Goal: Task Accomplishment & Management: Complete application form

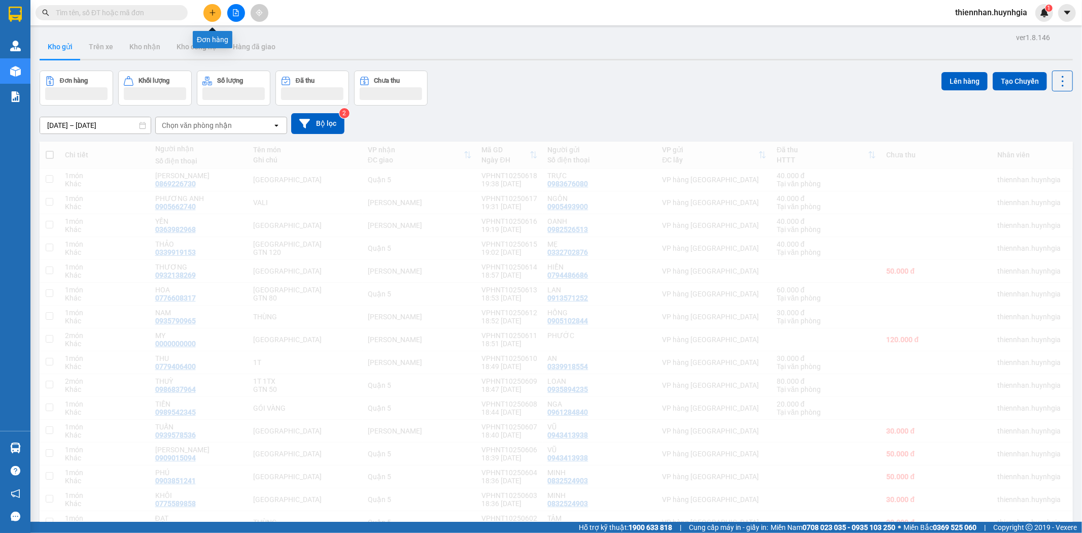
click at [212, 16] on button at bounding box center [212, 13] width 18 height 18
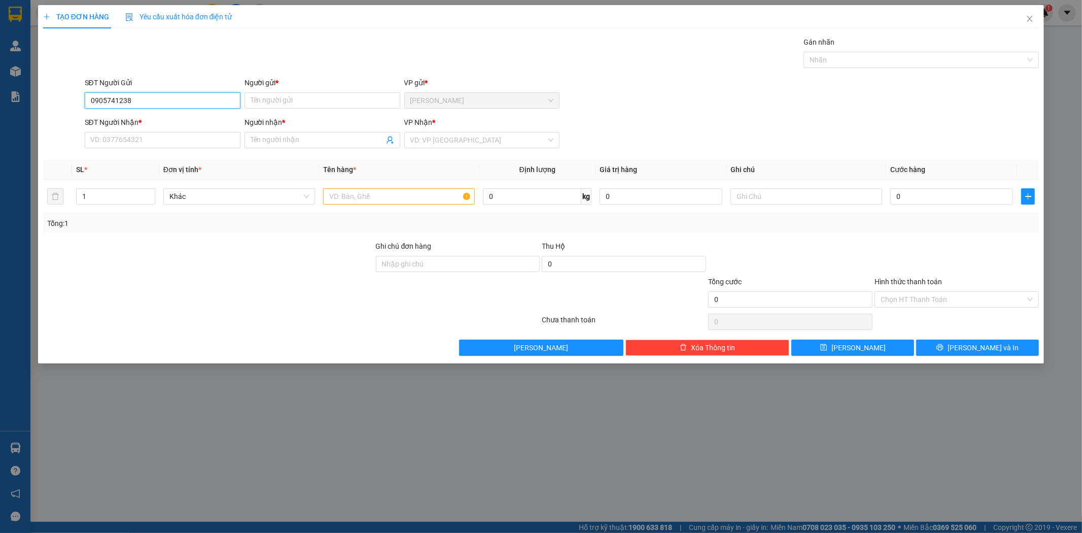
type input "0905741238"
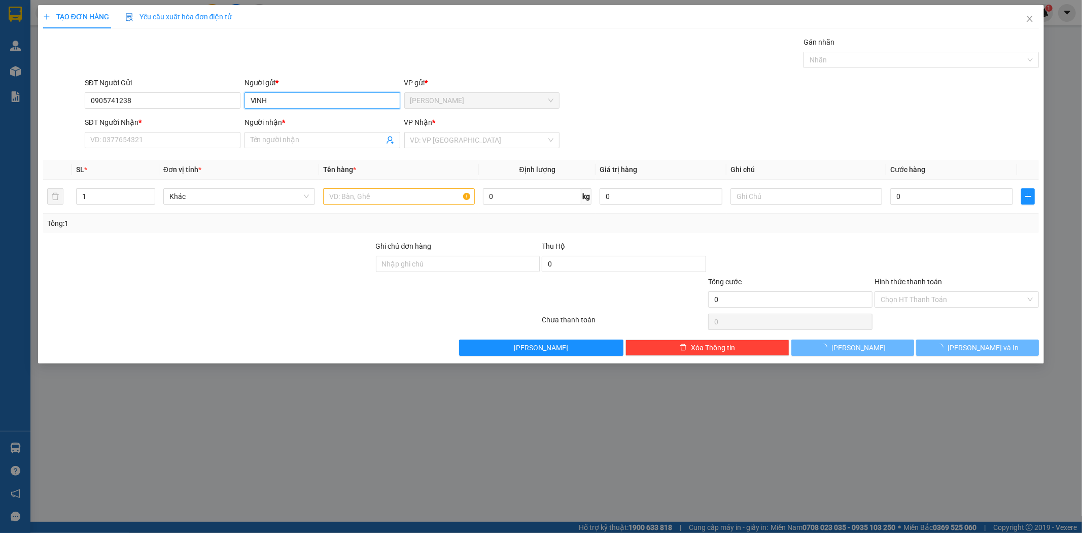
type input "VINH"
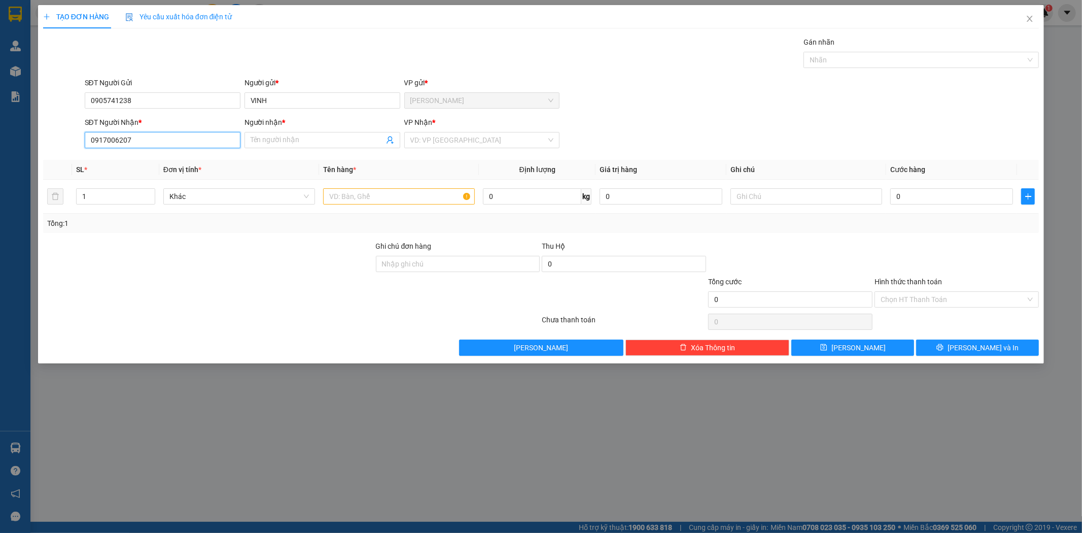
type input "0917006207"
click at [335, 139] on input "Người nhận *" at bounding box center [317, 139] width 133 height 11
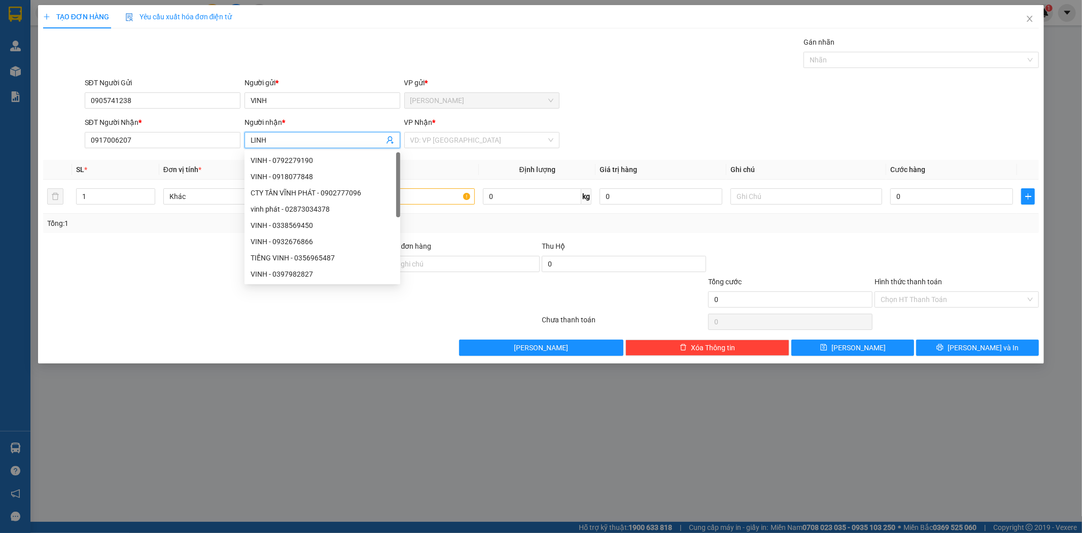
type input "LINH"
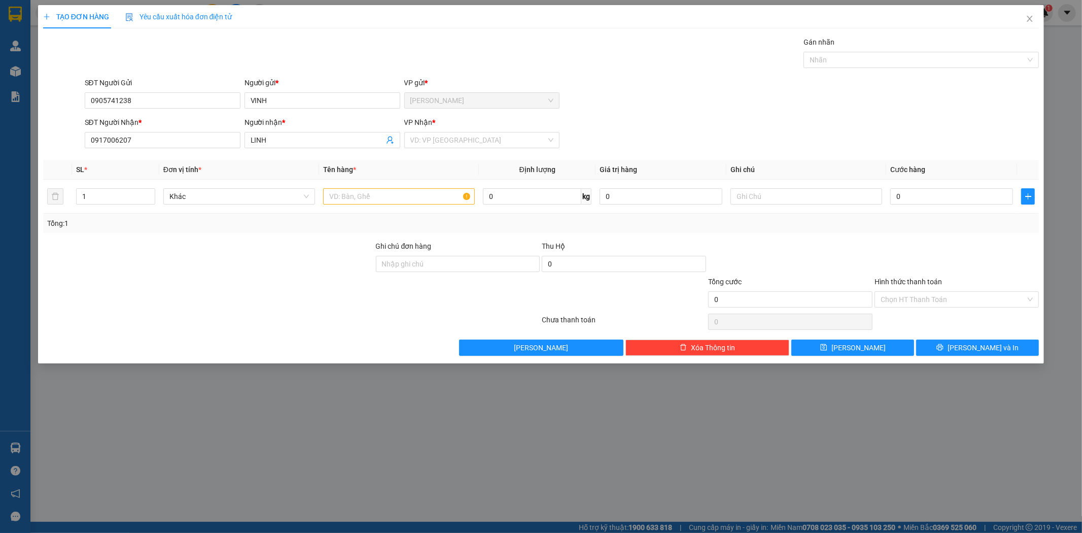
click at [448, 151] on body "Kết quả tìm kiếm ( 0 ) Bộ lọc Ngày tạo đơn gần nhất No Data thiennhan.huynhgia …" at bounding box center [541, 266] width 1082 height 533
click at [448, 139] on input "search" at bounding box center [478, 139] width 136 height 15
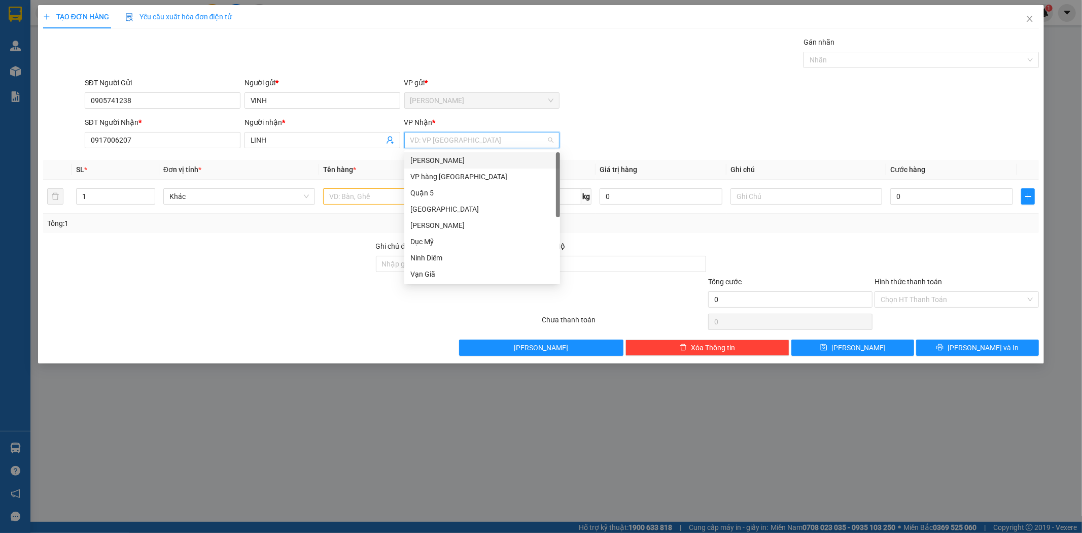
click at [448, 153] on div "[PERSON_NAME]" at bounding box center [482, 160] width 156 height 16
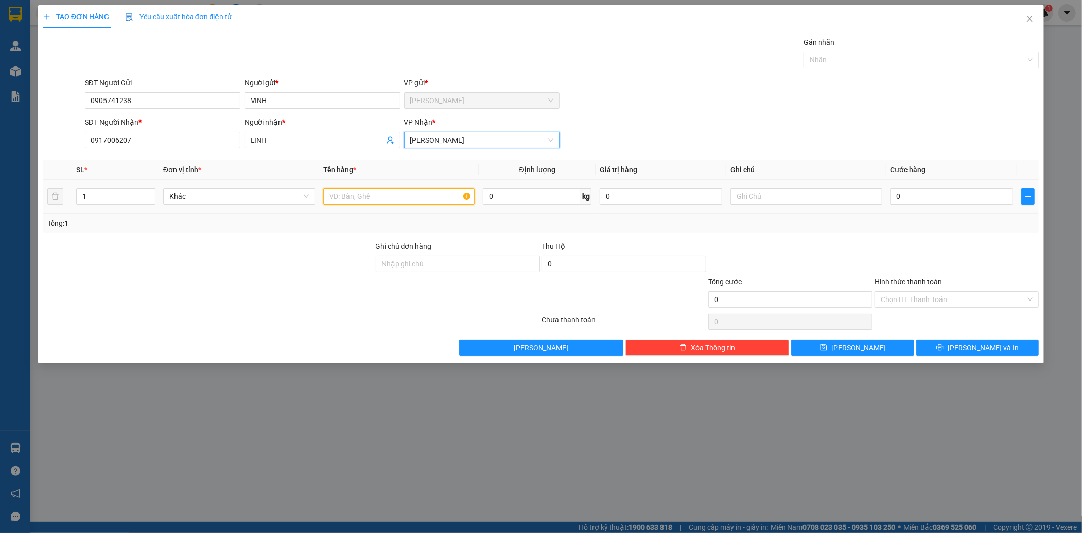
click at [362, 200] on input "text" at bounding box center [399, 196] width 152 height 16
type input "THÙNG"
type input "3"
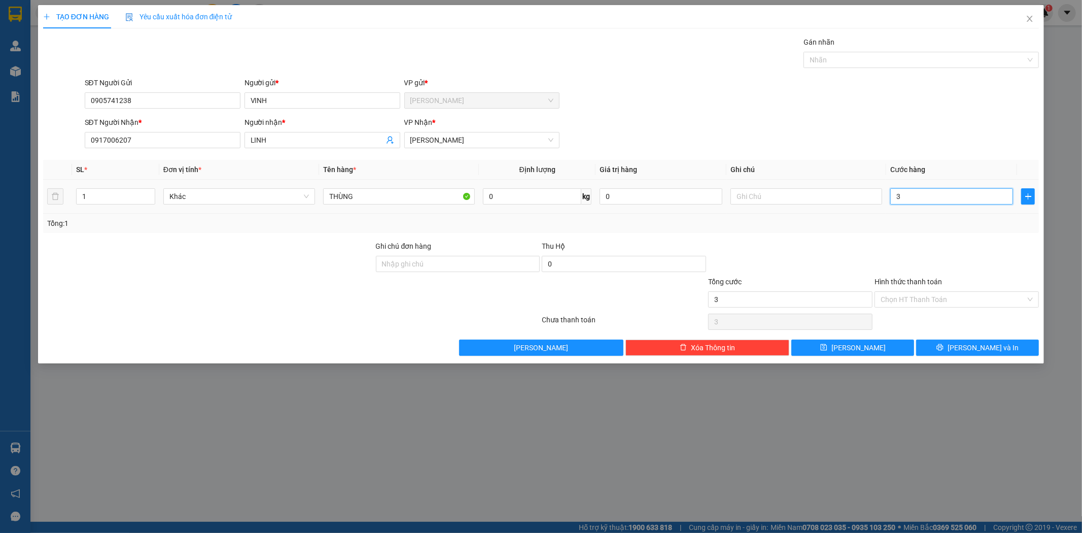
type input "30"
type input "30.000"
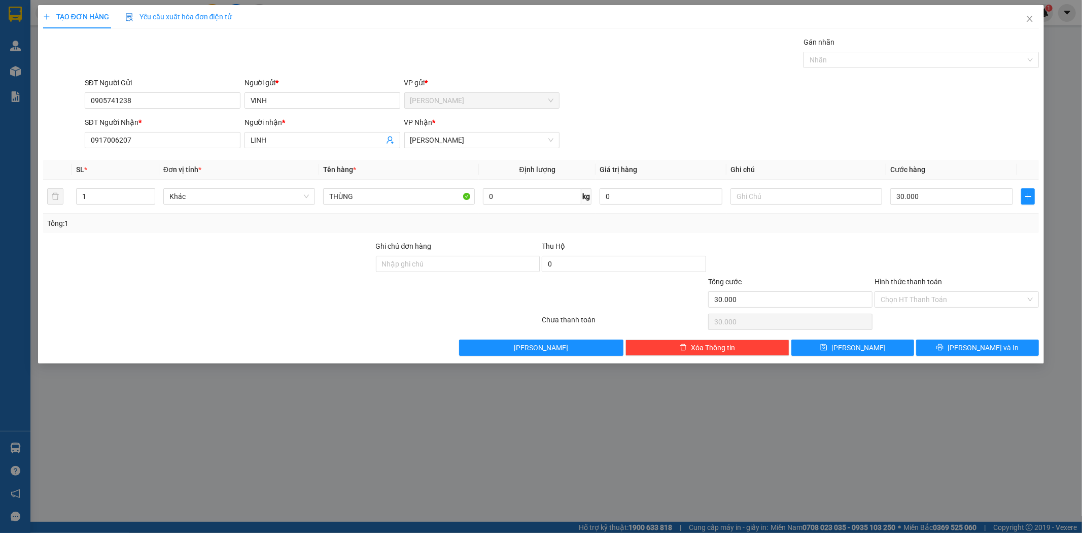
drag, startPoint x: 962, startPoint y: 297, endPoint x: 962, endPoint y: 307, distance: 10.7
click at [962, 302] on input "Hình thức thanh toán" at bounding box center [952, 299] width 145 height 15
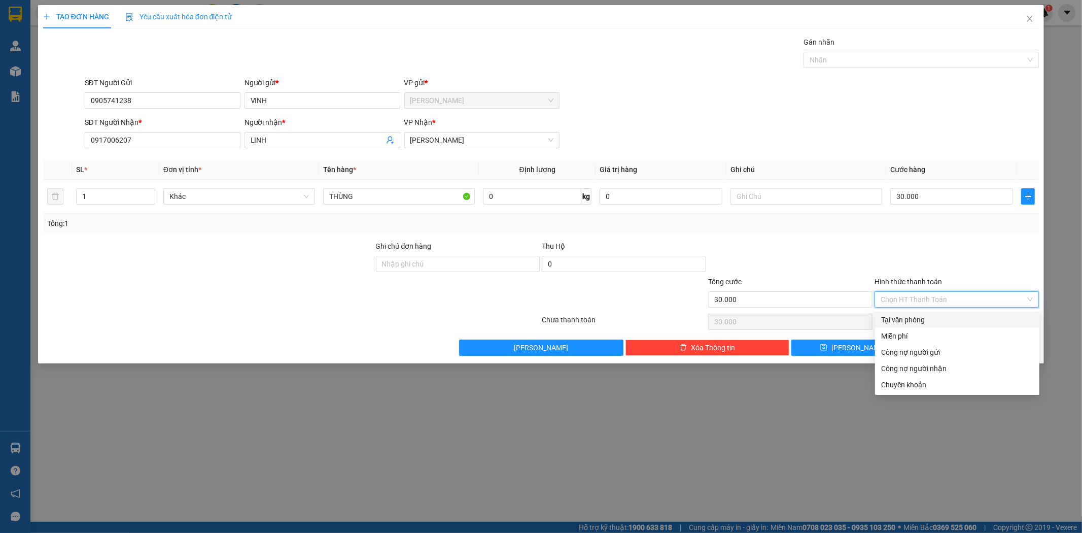
click at [959, 320] on div "Tại văn phòng" at bounding box center [957, 319] width 152 height 11
type input "0"
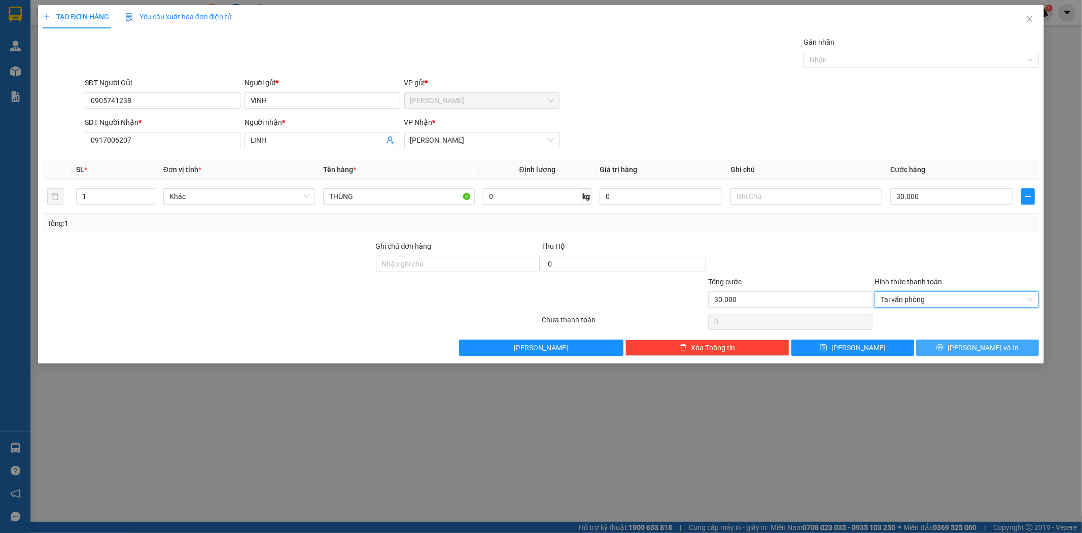
click at [970, 342] on span "[PERSON_NAME] và In" at bounding box center [982, 347] width 71 height 11
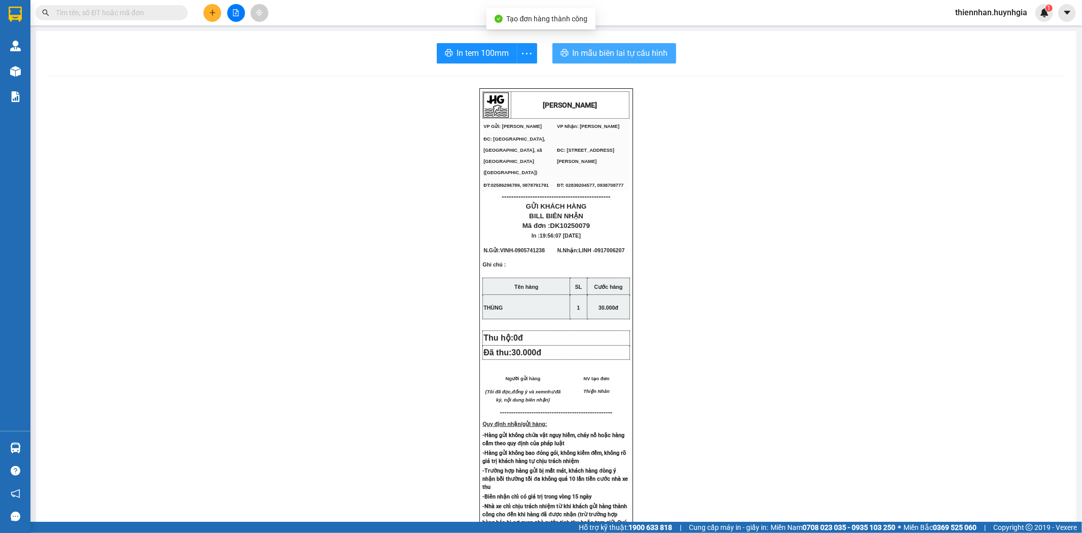
click at [638, 56] on span "In mẫu biên lai tự cấu hình" at bounding box center [620, 53] width 95 height 13
click at [457, 53] on span "In tem 100mm" at bounding box center [483, 53] width 52 height 13
click at [125, 13] on input "text" at bounding box center [116, 12] width 120 height 11
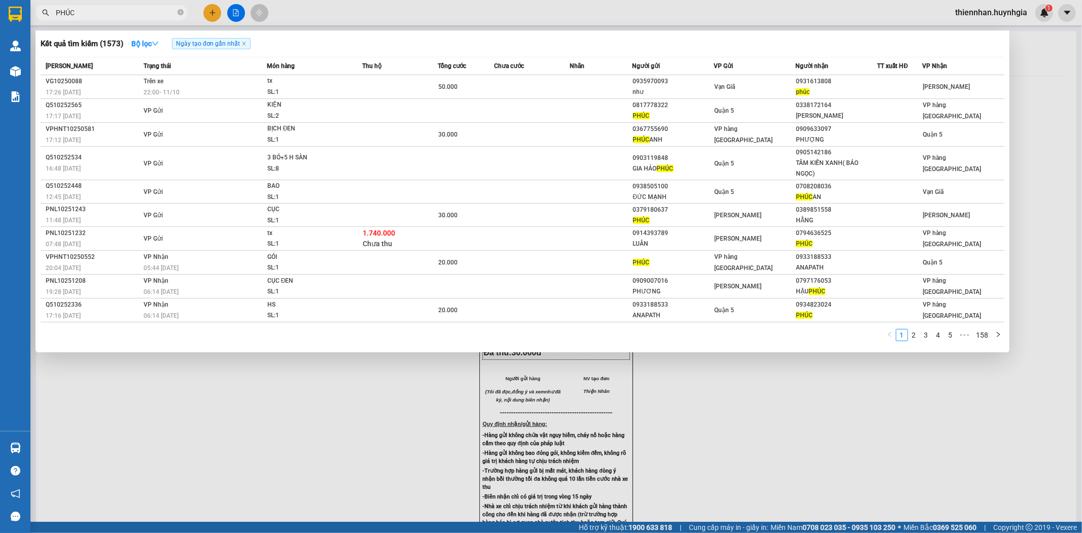
type input "PHÚC"
click at [965, 17] on div at bounding box center [541, 266] width 1082 height 533
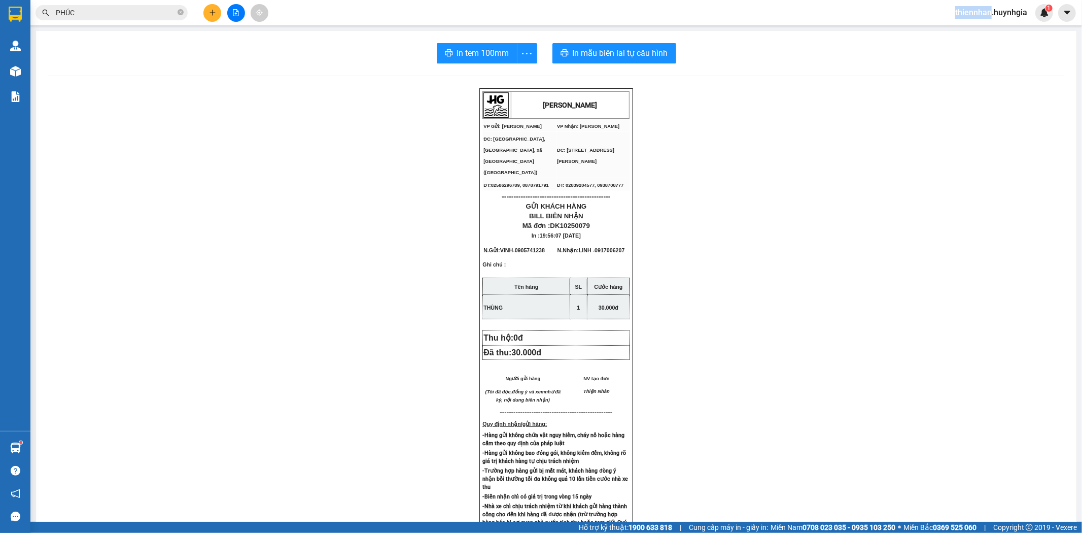
click at [965, 17] on span "thiennhan.huynhgia" at bounding box center [991, 12] width 88 height 13
click at [980, 31] on span "Đăng xuất" at bounding box center [995, 31] width 67 height 11
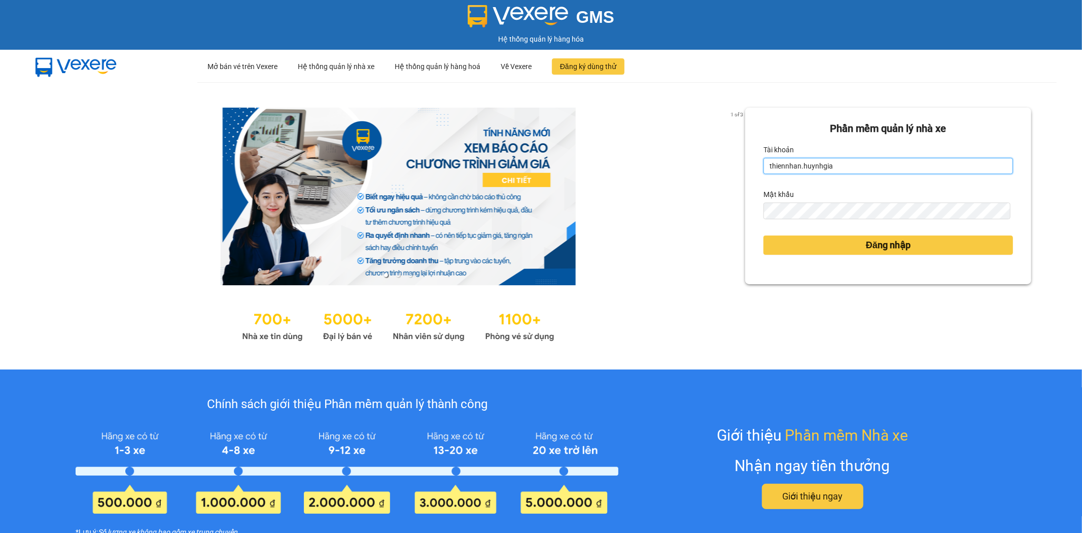
click at [843, 169] on input "thiennhan.huynhgia" at bounding box center [888, 166] width 250 height 16
type input "phamkhang.huynhgia"
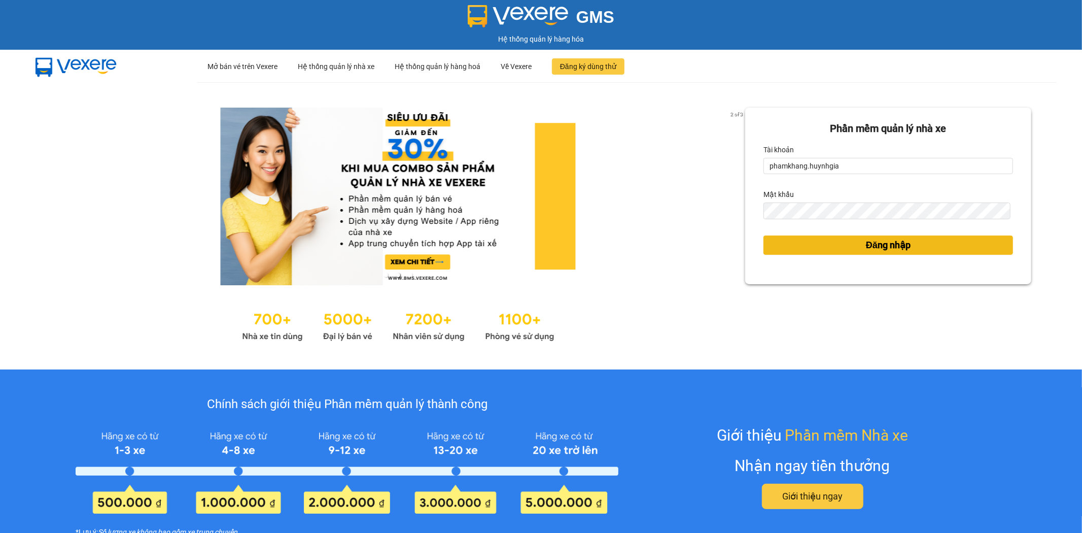
click at [851, 244] on button "Đăng nhập" at bounding box center [888, 244] width 250 height 19
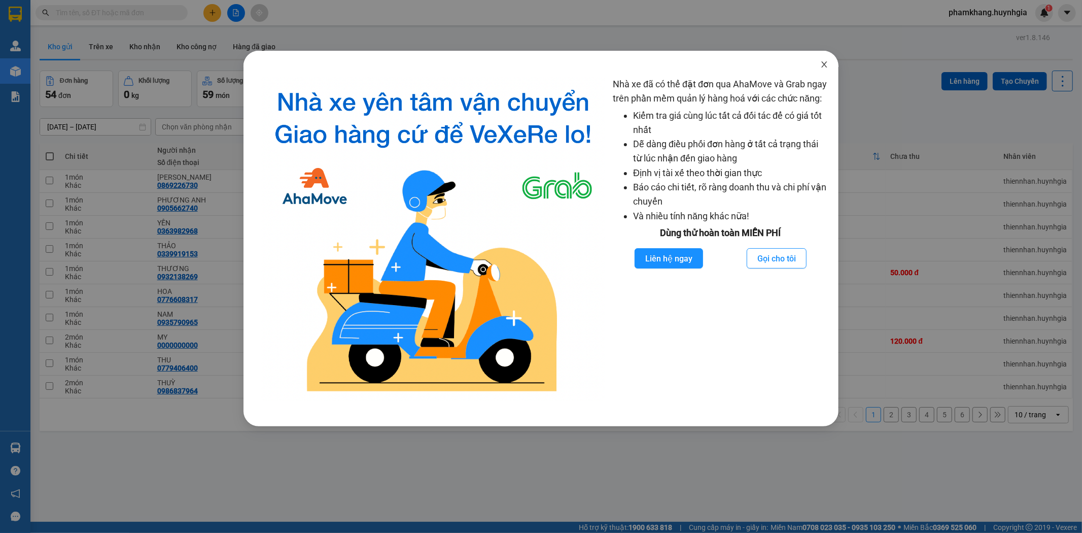
click at [827, 58] on span "Close" at bounding box center [824, 65] width 28 height 28
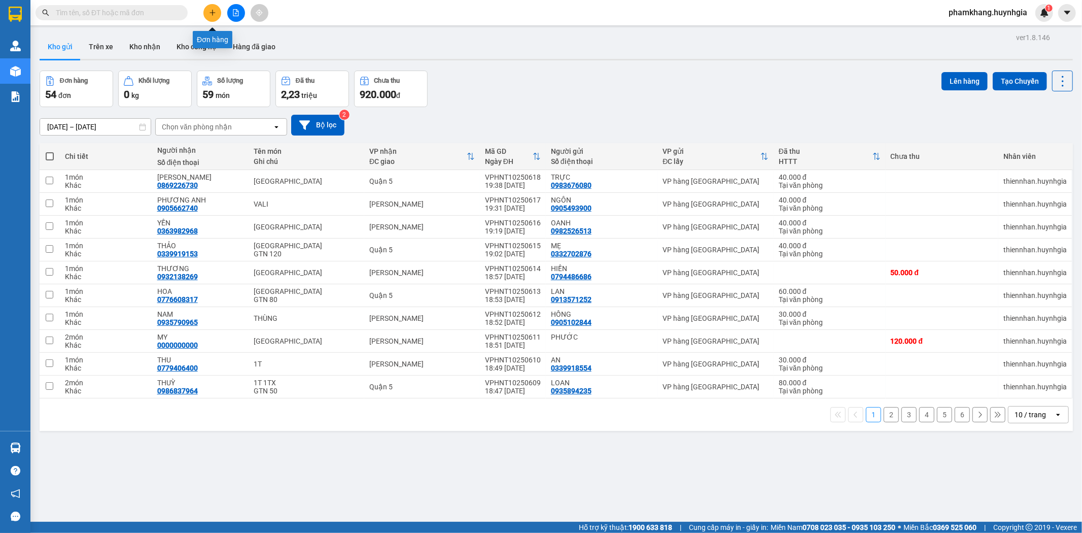
click at [213, 13] on icon "plus" at bounding box center [212, 12] width 7 height 7
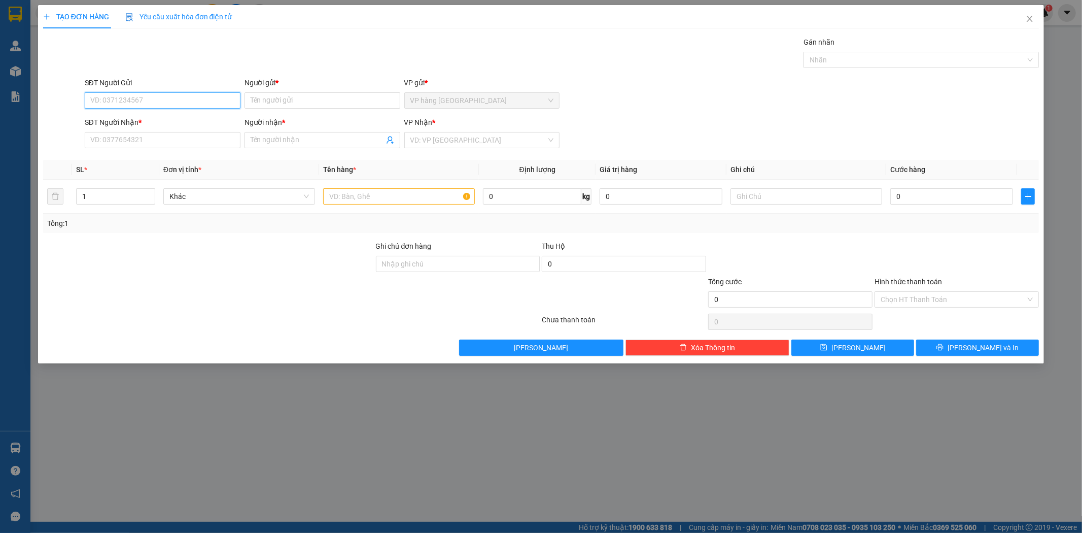
click at [151, 97] on input "SĐT Người Gửi" at bounding box center [163, 100] width 156 height 16
type input "0905741238"
click at [231, 118] on div "0905741238 - VINH" at bounding box center [163, 120] width 144 height 11
type input "VINH"
type input "0905741238"
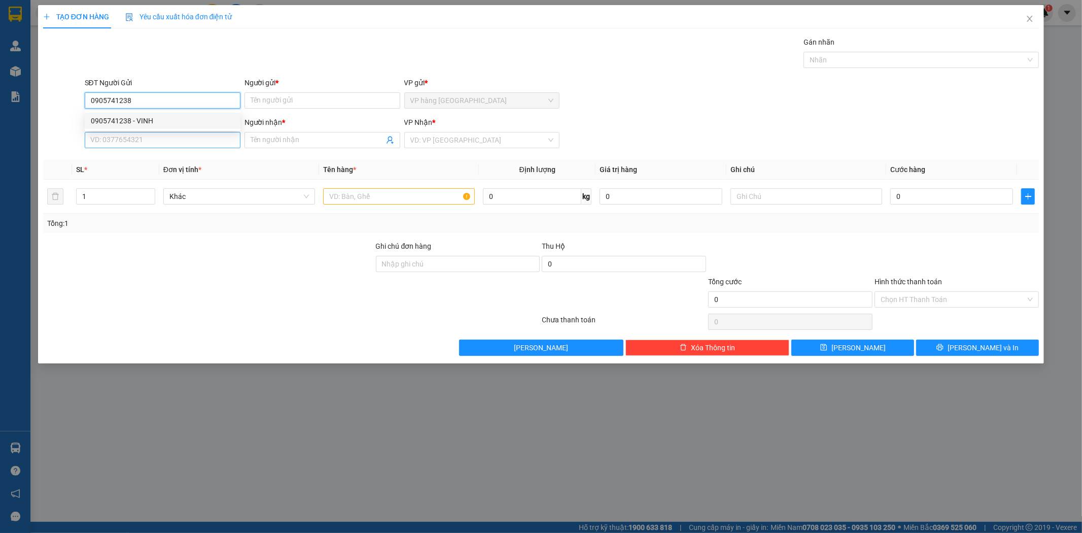
type input "VINH"
type input "0905741238"
click at [204, 143] on input "0905741238" at bounding box center [163, 140] width 156 height 16
type input "0917006207"
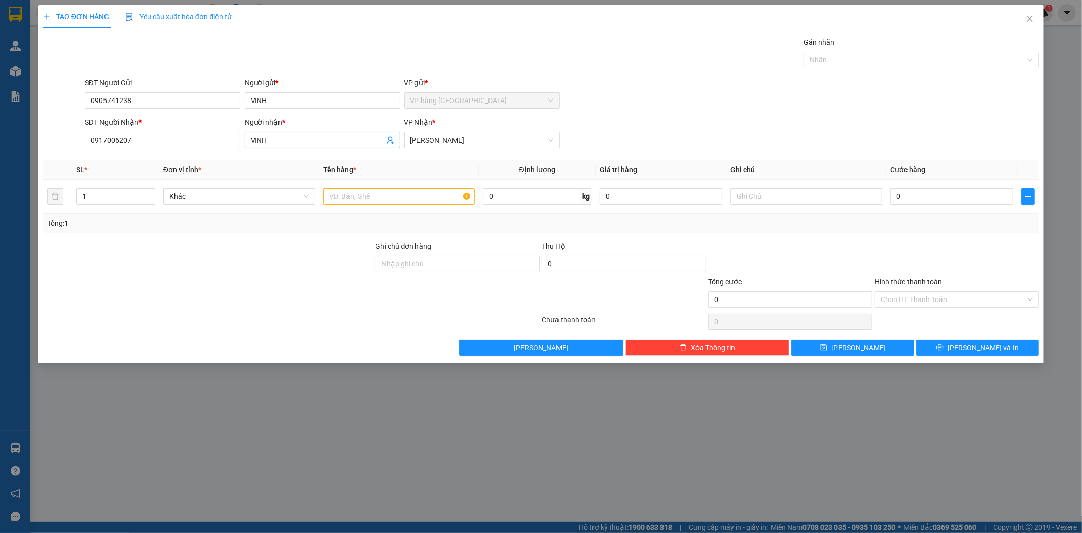
click at [256, 138] on input "VINH" at bounding box center [317, 139] width 133 height 11
type input "LINH"
type input "THÙNG"
type input "3"
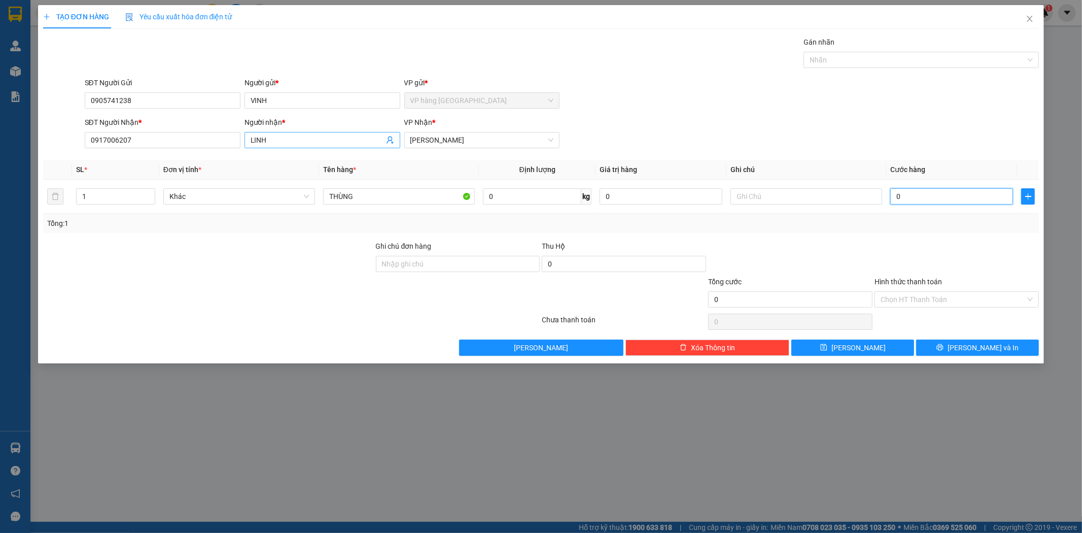
type input "3"
type input "30"
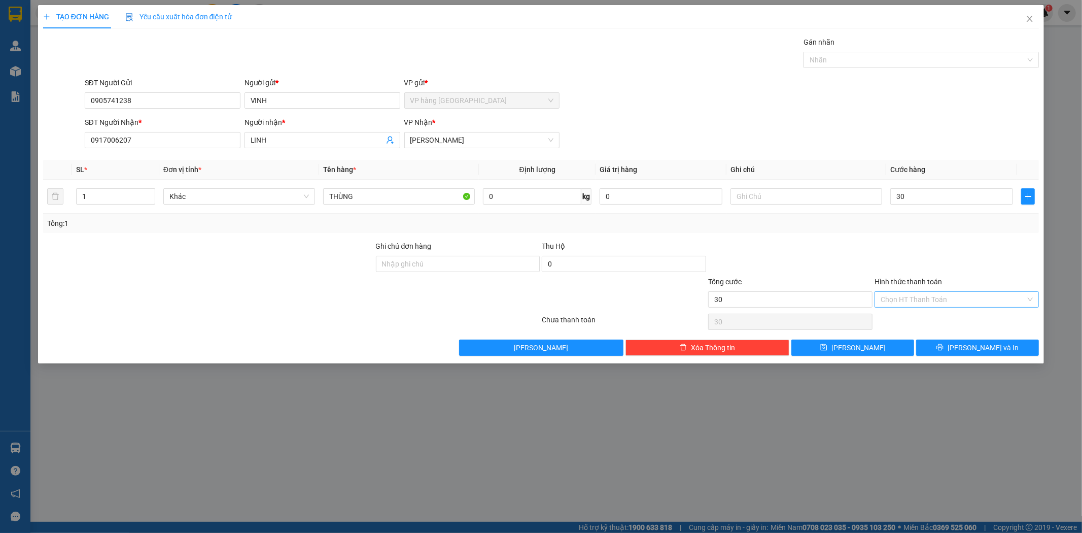
type input "30.000"
click at [929, 302] on input "Hình thức thanh toán" at bounding box center [952, 299] width 145 height 15
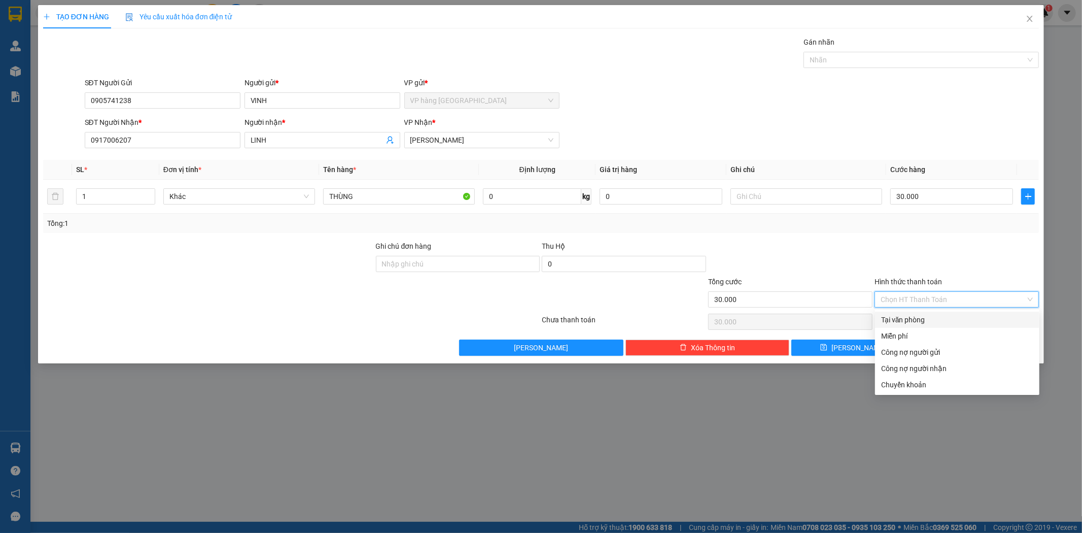
click at [932, 322] on div "Tại văn phòng" at bounding box center [957, 319] width 152 height 11
type input "0"
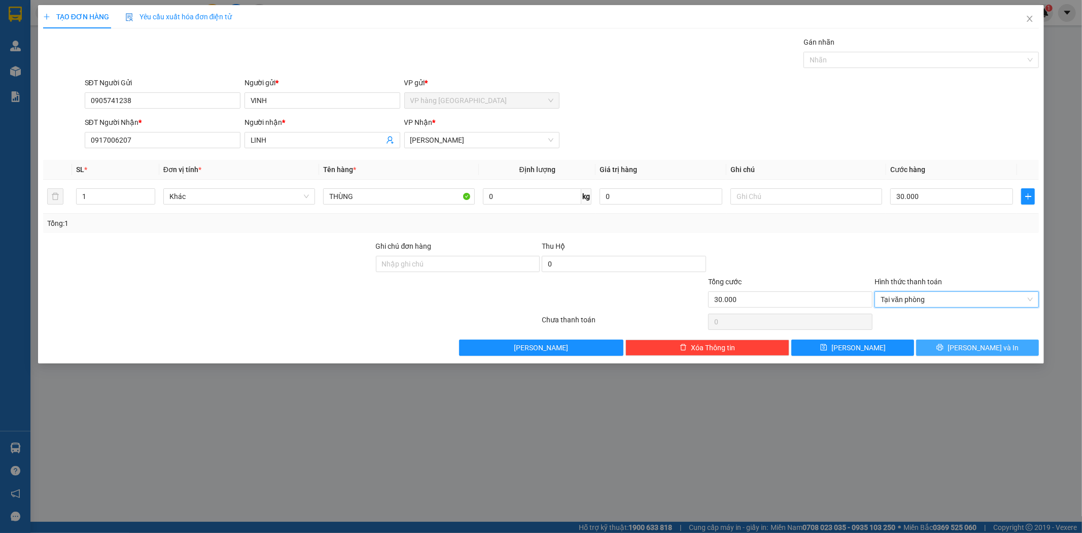
click at [945, 344] on button "[PERSON_NAME] và In" at bounding box center [977, 347] width 123 height 16
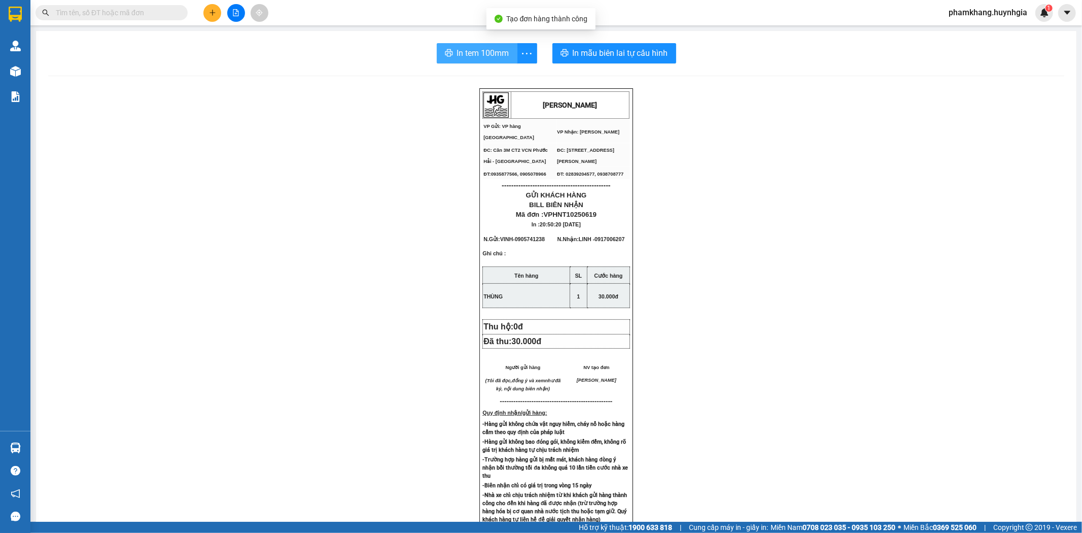
click at [484, 56] on span "In tem 100mm" at bounding box center [483, 53] width 52 height 13
click at [148, 8] on input "text" at bounding box center [116, 12] width 120 height 11
click at [212, 18] on button at bounding box center [212, 13] width 18 height 18
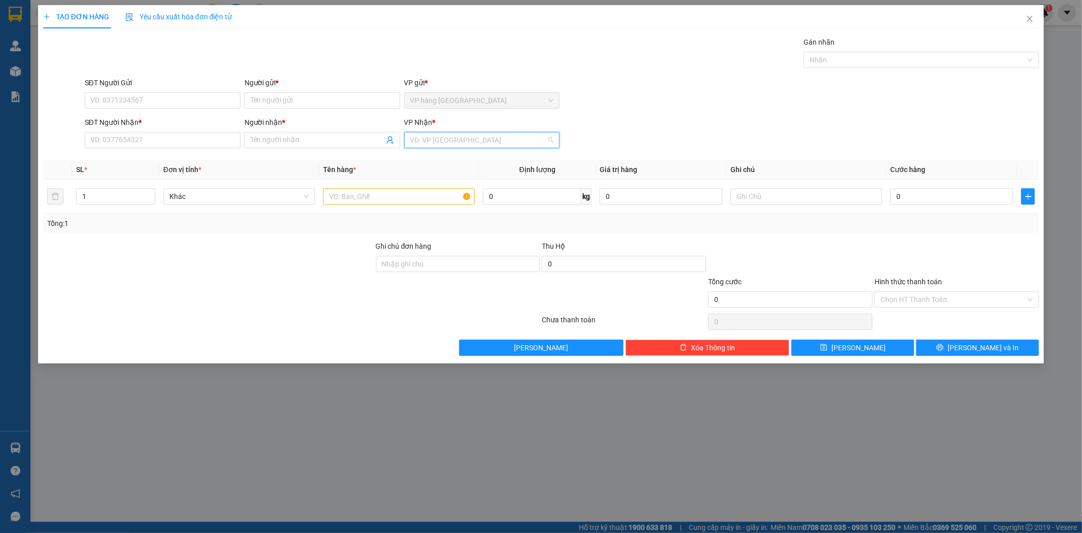
click at [424, 140] on input "search" at bounding box center [478, 139] width 136 height 15
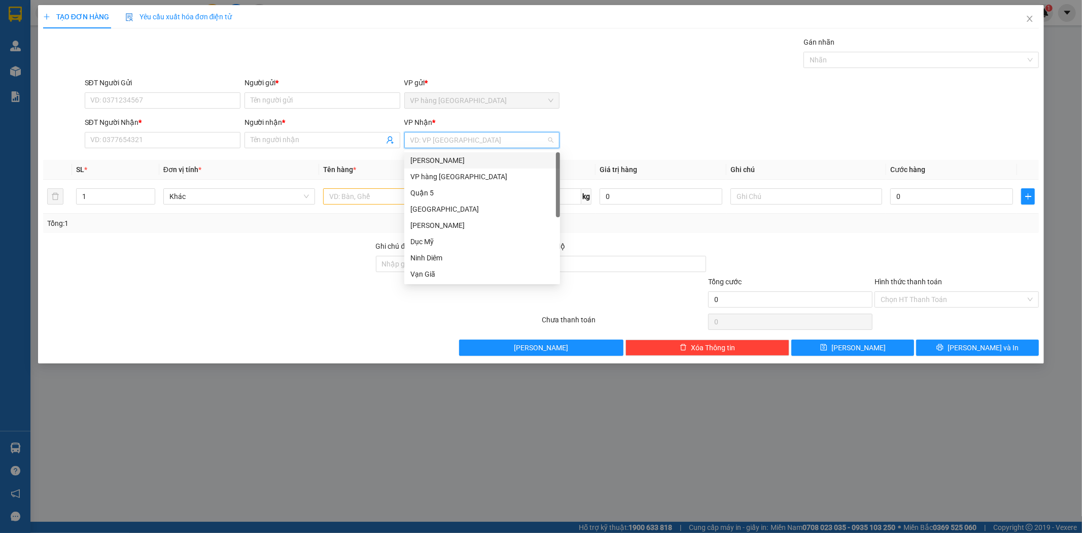
click at [430, 157] on div "[PERSON_NAME]" at bounding box center [482, 160] width 144 height 11
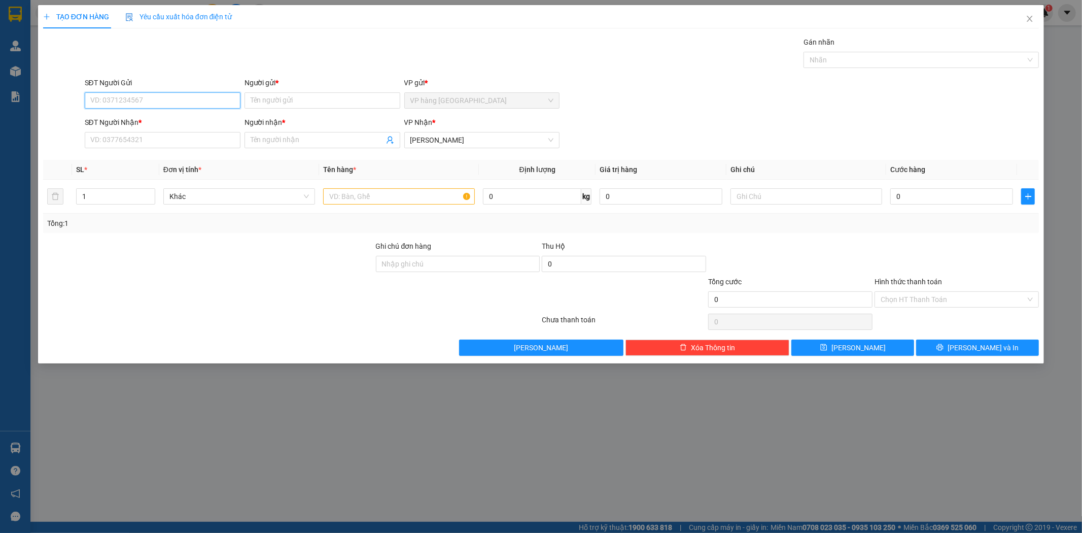
click at [164, 100] on input "SĐT Người Gửi" at bounding box center [163, 100] width 156 height 16
type input "0352720009"
type input "thảo"
click at [158, 139] on input "SĐT Người Nhận *" at bounding box center [163, 140] width 156 height 16
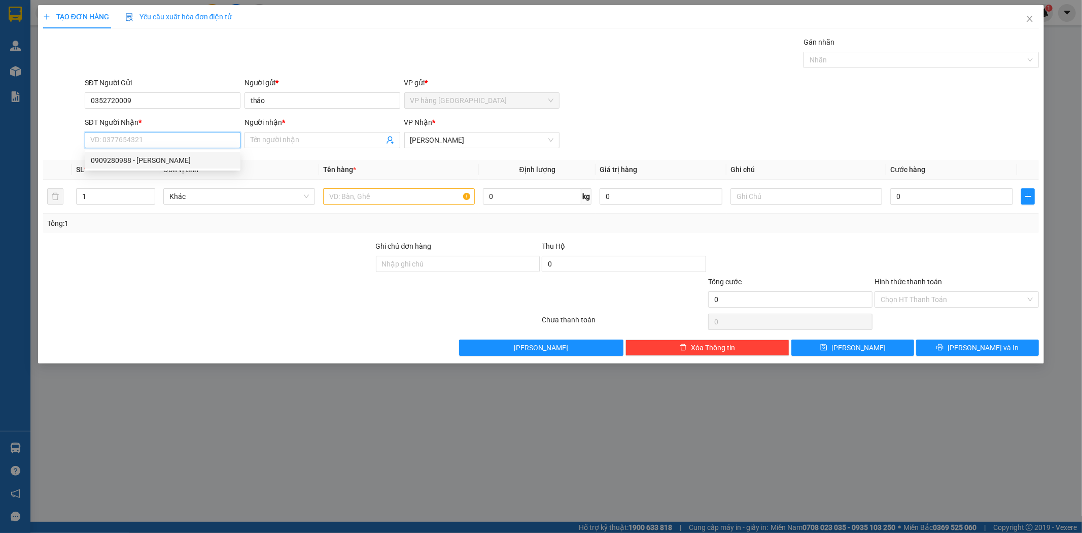
click at [188, 138] on input "SĐT Người Nhận *" at bounding box center [163, 140] width 156 height 16
type input "0908455537"
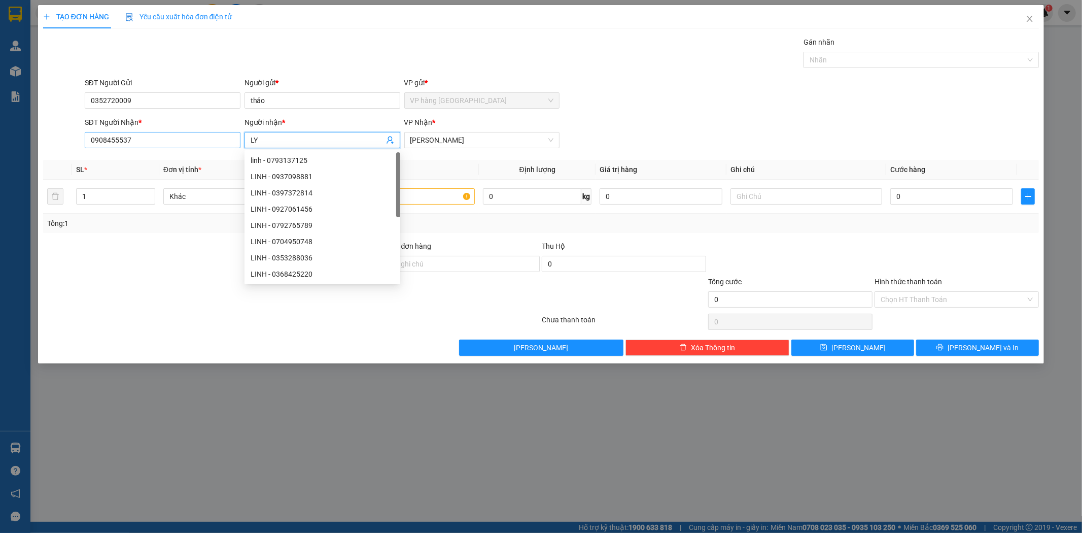
type input "LY"
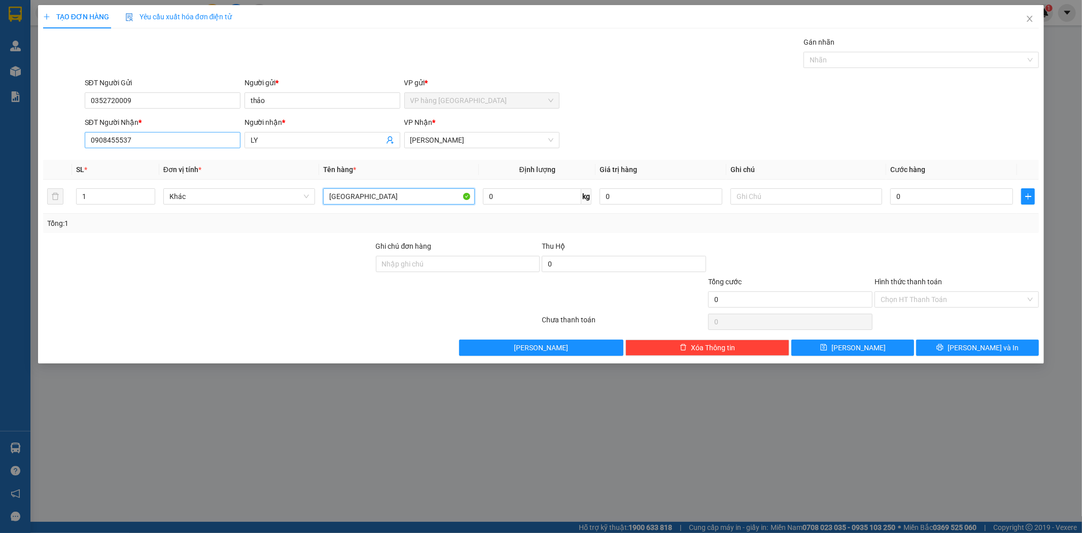
type input "[GEOGRAPHIC_DATA]"
type input "3"
type input "30"
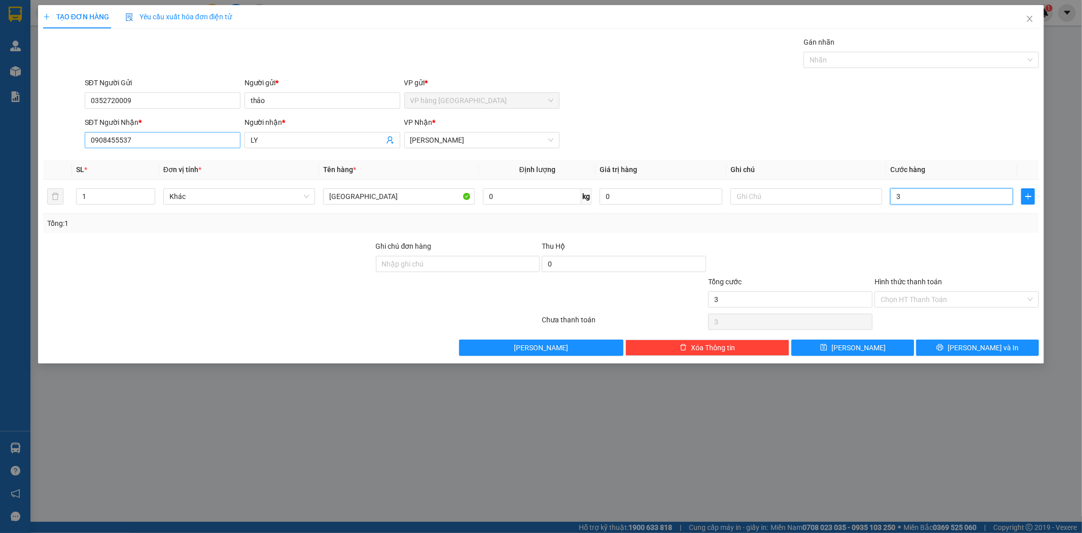
type input "30"
type input "30.000"
click at [920, 290] on div "Hình thức thanh toán" at bounding box center [956, 283] width 164 height 15
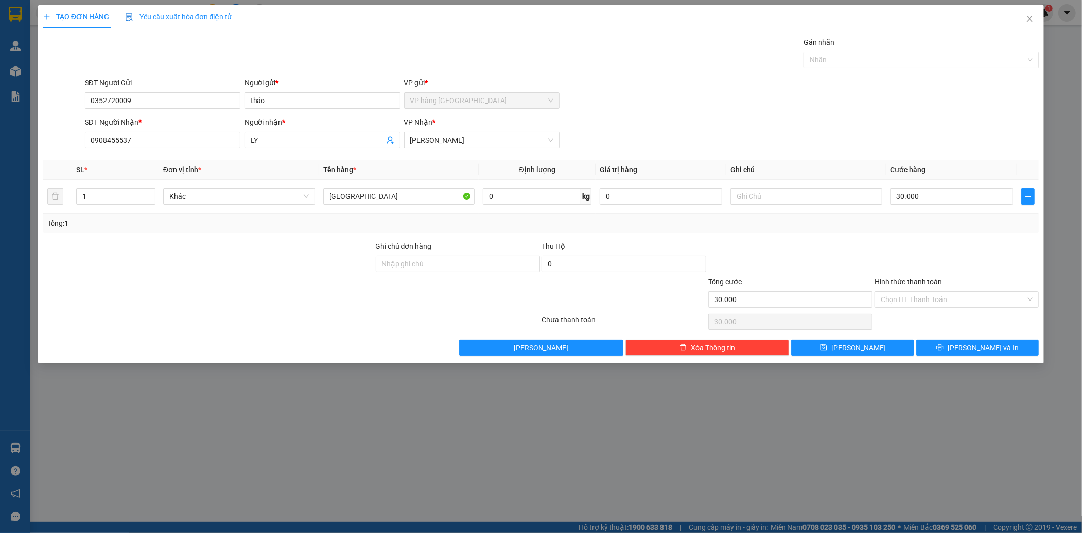
drag, startPoint x: 909, startPoint y: 297, endPoint x: 909, endPoint y: 307, distance: 10.7
click at [909, 298] on input "Hình thức thanh toán" at bounding box center [952, 299] width 145 height 15
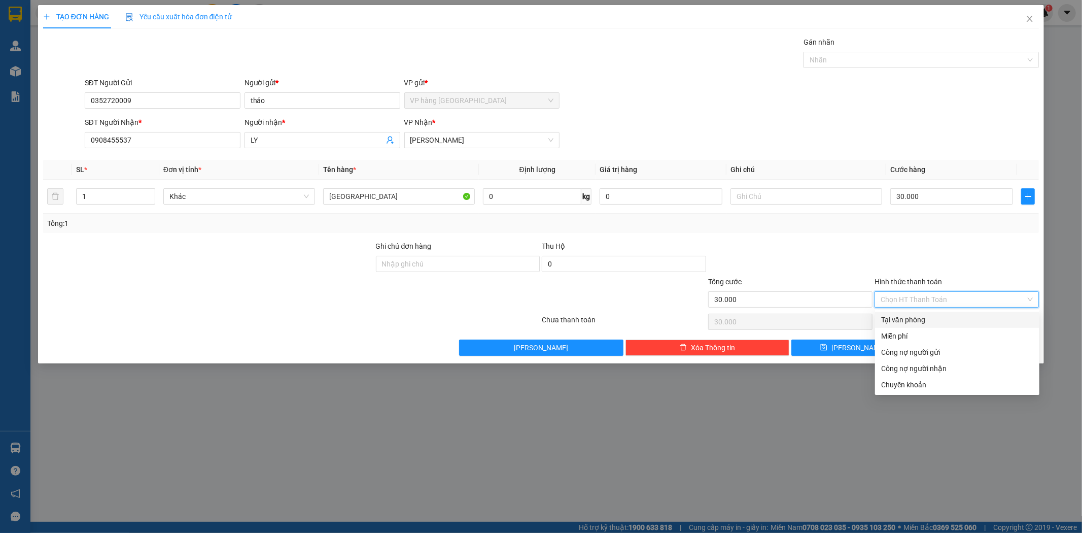
click at [910, 312] on div "Tại văn phòng" at bounding box center [957, 319] width 164 height 16
type input "0"
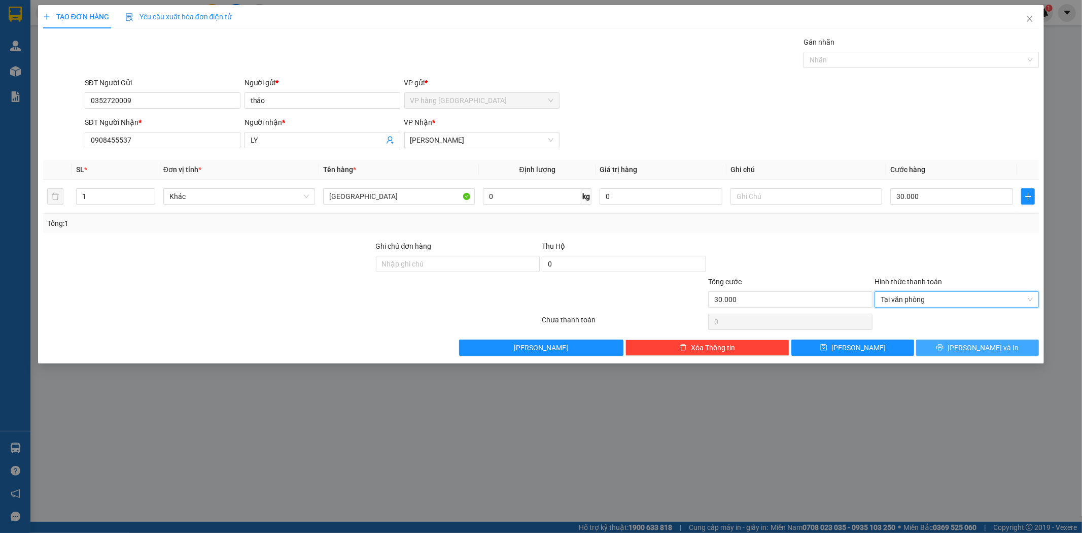
click at [973, 341] on button "[PERSON_NAME] và In" at bounding box center [977, 347] width 123 height 16
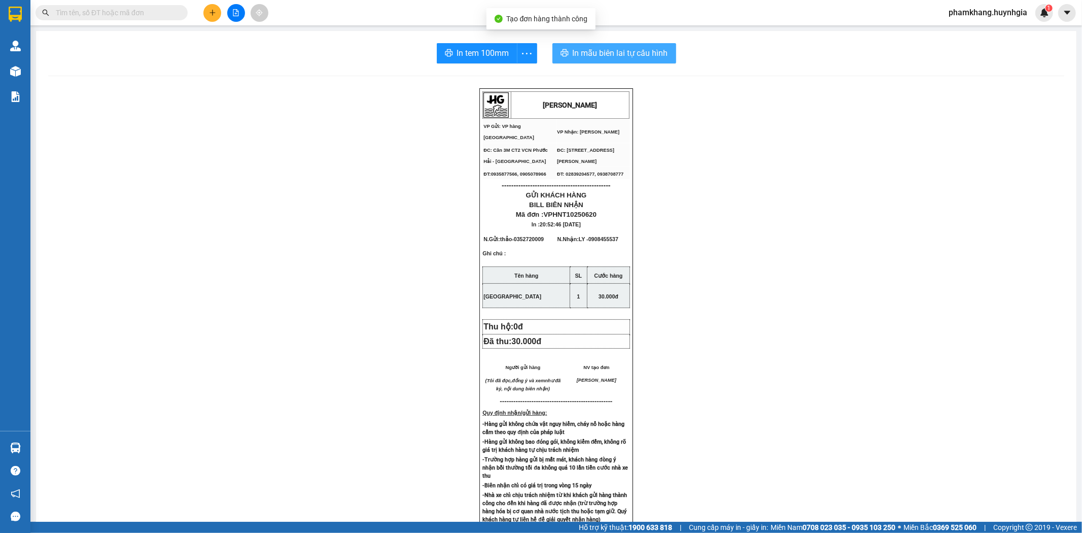
click at [626, 48] on span "In mẫu biên lai tự cấu hình" at bounding box center [620, 53] width 95 height 13
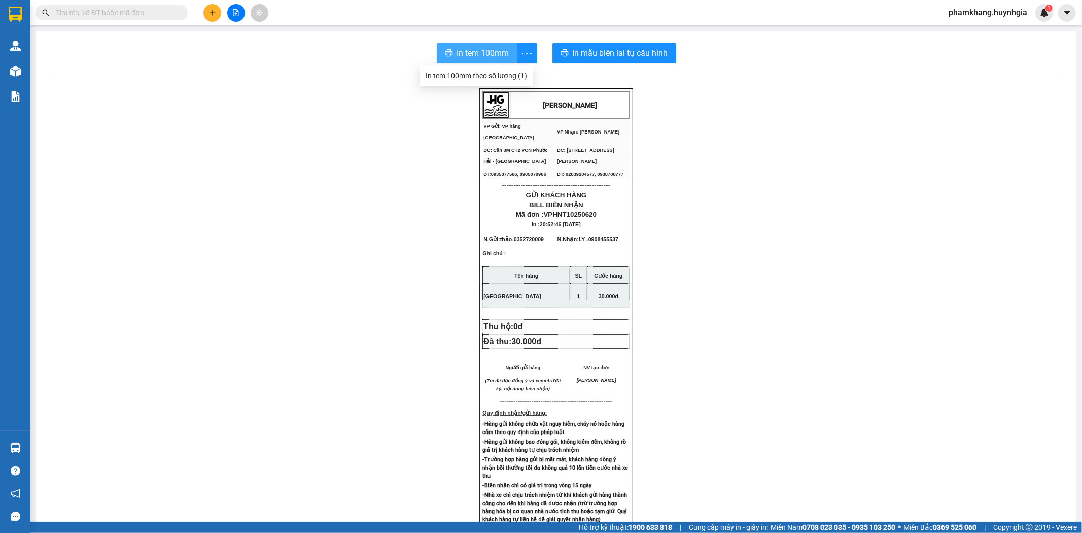
click at [478, 53] on span "In tem 100mm" at bounding box center [483, 53] width 52 height 13
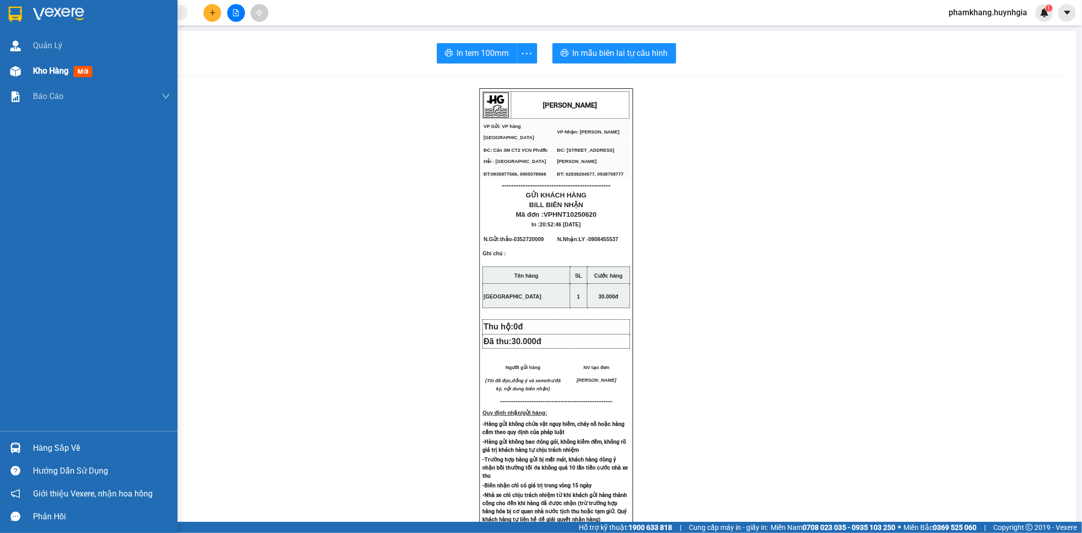
click at [25, 71] on div "Kho hàng mới" at bounding box center [89, 70] width 178 height 25
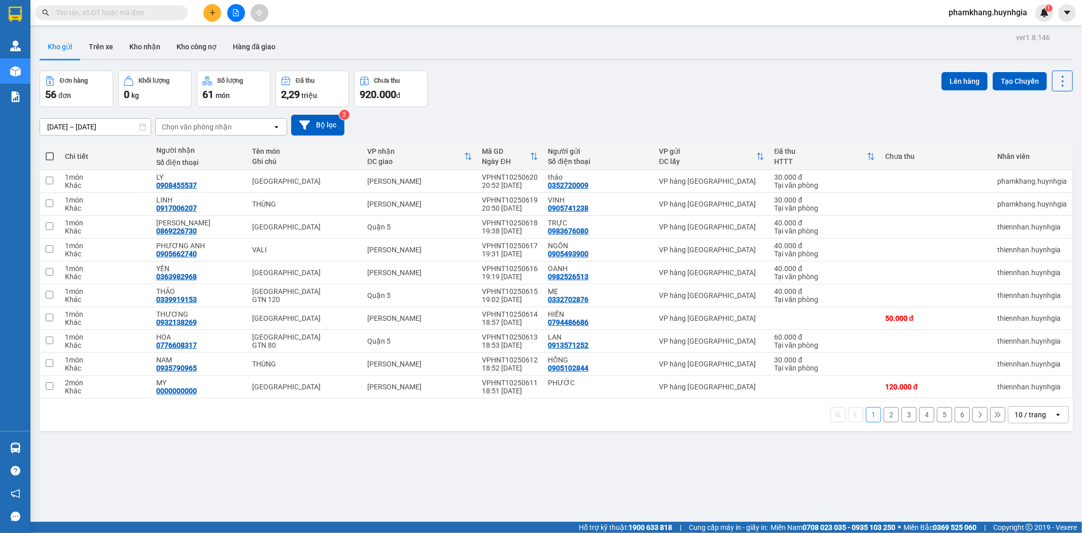
click at [1028, 417] on div "10 / trang" at bounding box center [1029, 414] width 31 height 10
click at [1031, 393] on span "100 / trang" at bounding box center [1025, 393] width 37 height 10
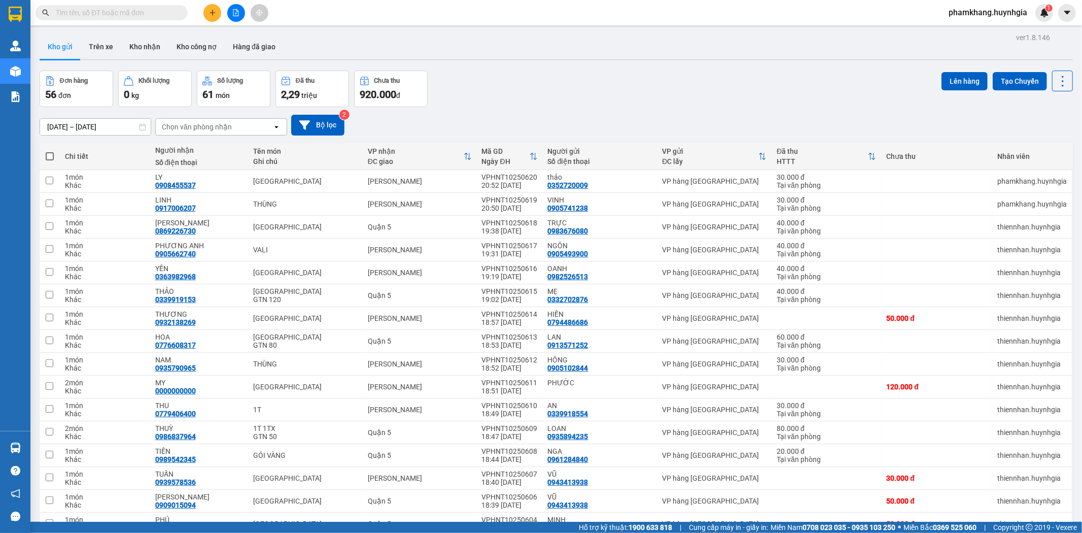
click at [609, 105] on div "Đơn hàng 56 đơn Khối lượng 0 kg Số lượng 61 món Đã thu 2,29 triệu Chưa thu 920.…" at bounding box center [556, 89] width 1033 height 37
click at [209, 9] on icon "plus" at bounding box center [212, 12] width 7 height 7
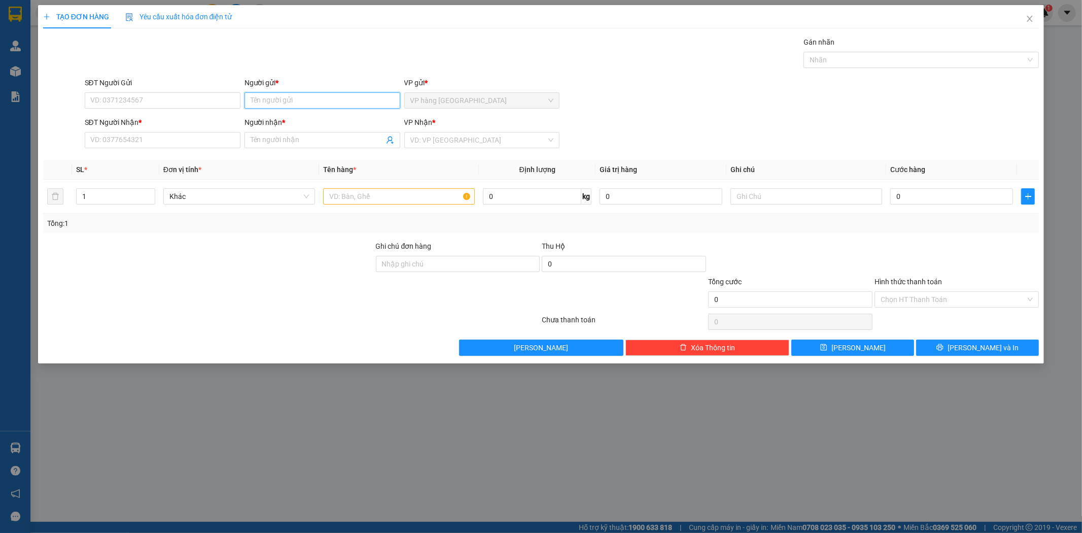
click at [285, 103] on input "Người gửi *" at bounding box center [322, 100] width 156 height 16
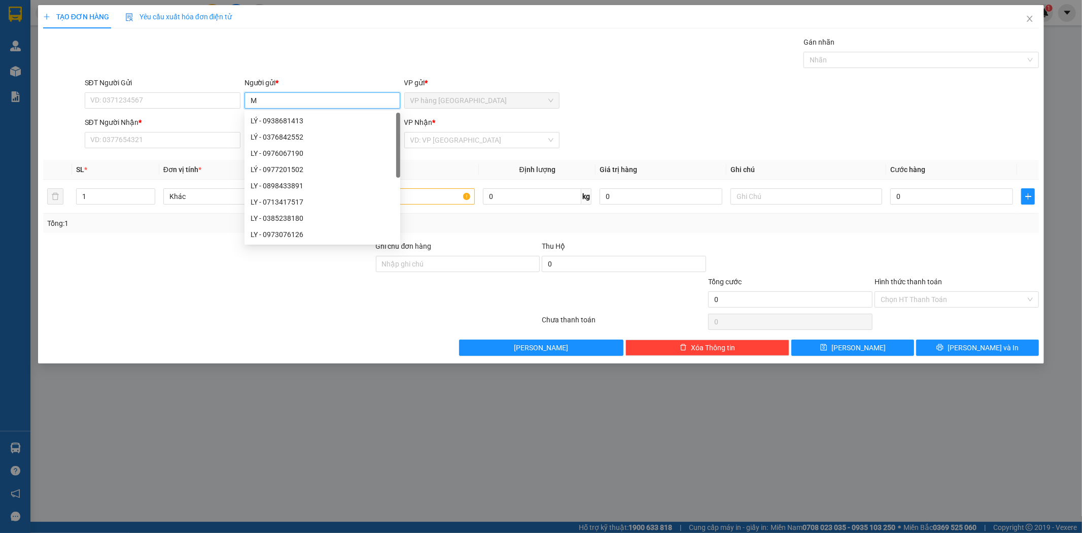
type input "MY"
click at [255, 172] on div "MỸ - 0986502168" at bounding box center [323, 169] width 144 height 11
type input "0986502168"
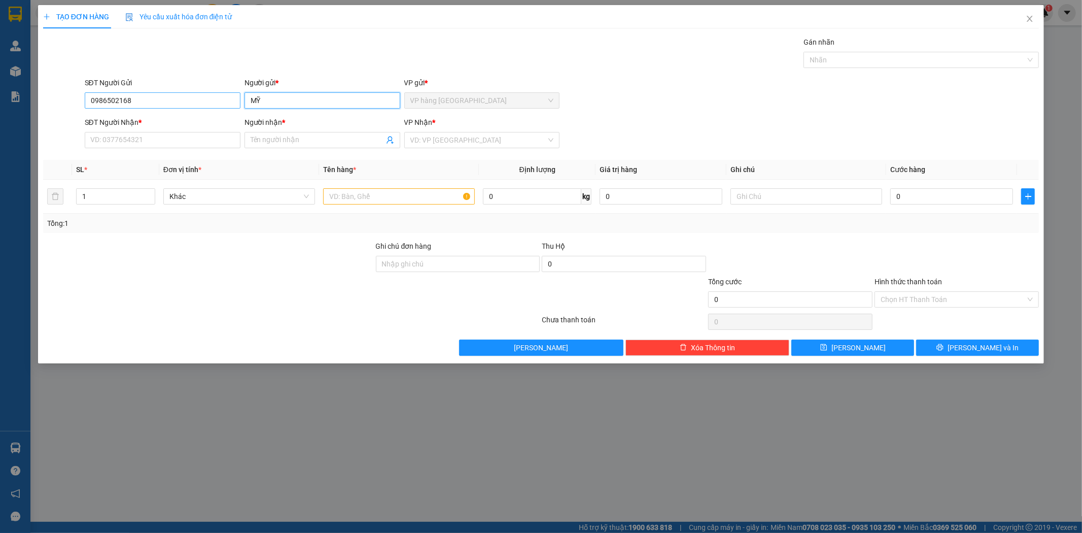
type input "MỸ"
click at [134, 107] on input "0986502168" at bounding box center [163, 100] width 156 height 16
type input "0"
type input "0908824165"
click at [171, 119] on div "0908824165 - CÔ MỸ" at bounding box center [163, 120] width 144 height 11
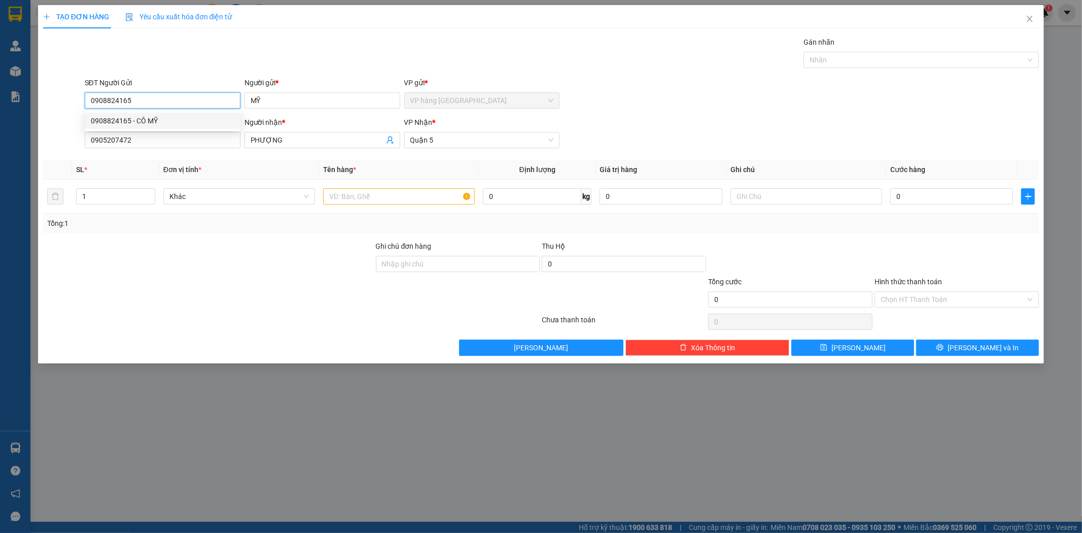
type input "CÔ MỸ"
type input "0905207472"
type input "PHƯỢNG"
type input "0908824165"
click at [355, 197] on input "text" at bounding box center [399, 196] width 152 height 16
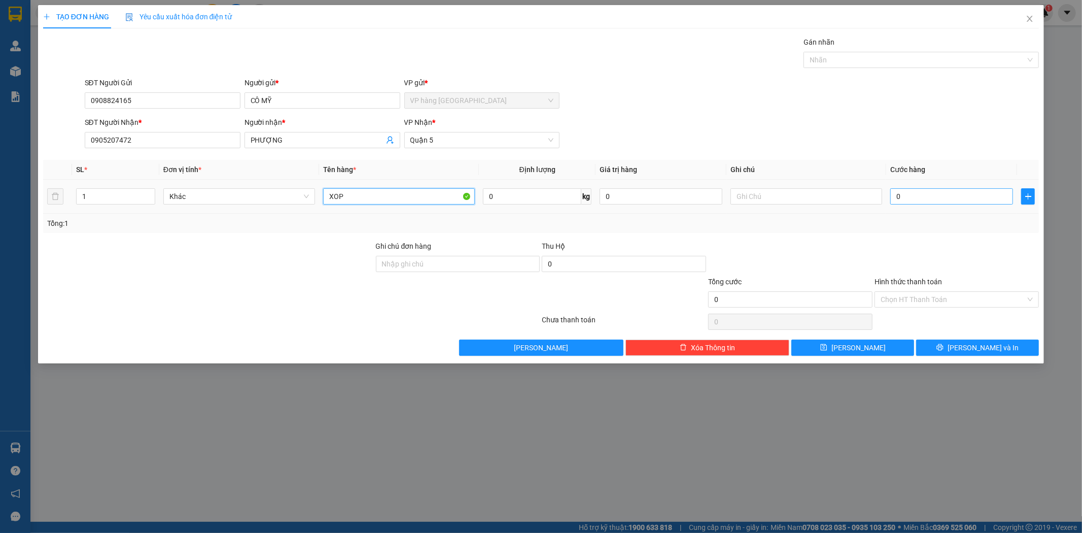
type input "XOP"
click at [922, 201] on input "0" at bounding box center [951, 196] width 123 height 16
type input "4"
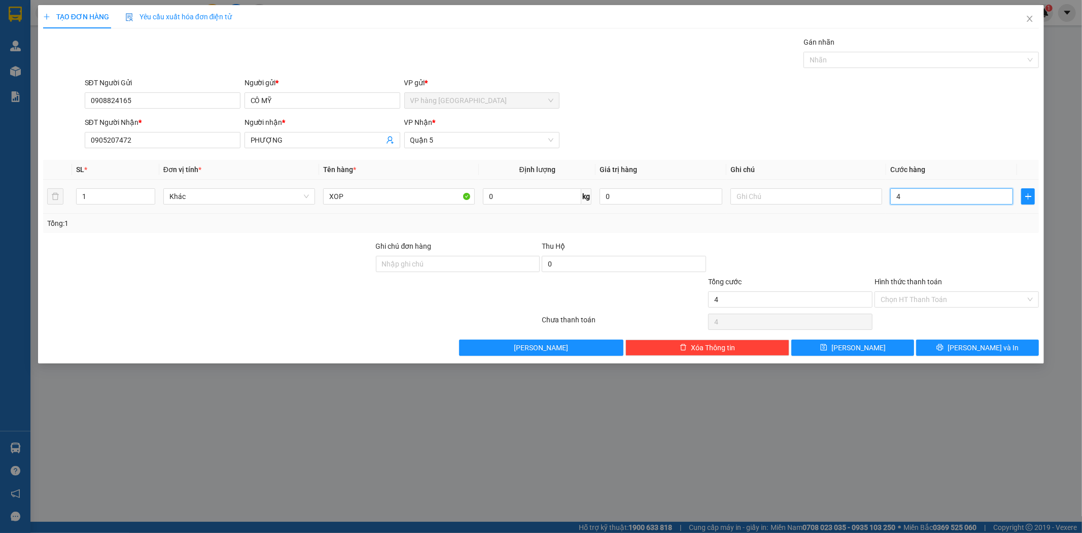
type input "40"
click at [922, 198] on input "40" at bounding box center [951, 196] width 123 height 16
type input "4"
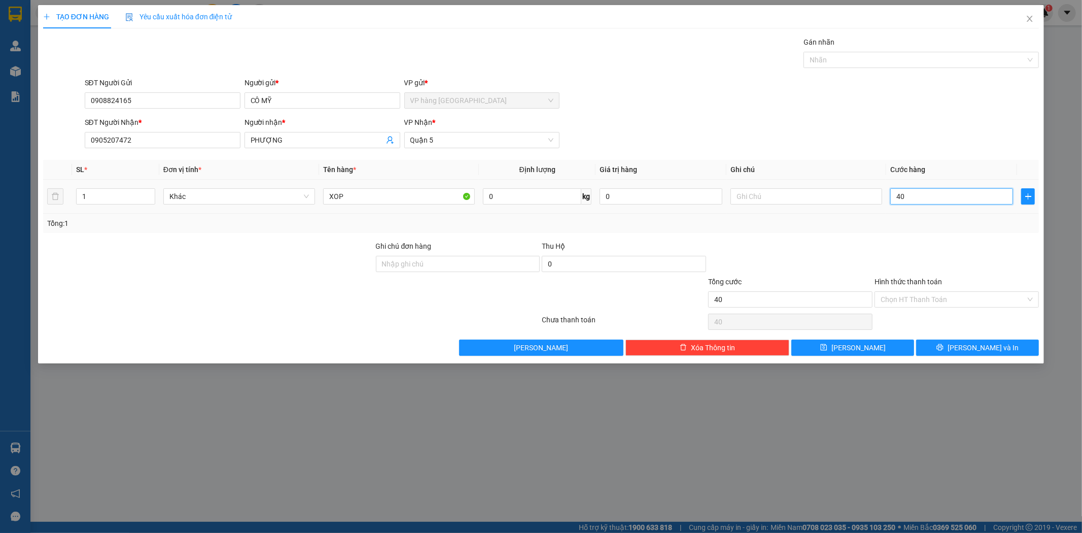
type input "4"
type input "0"
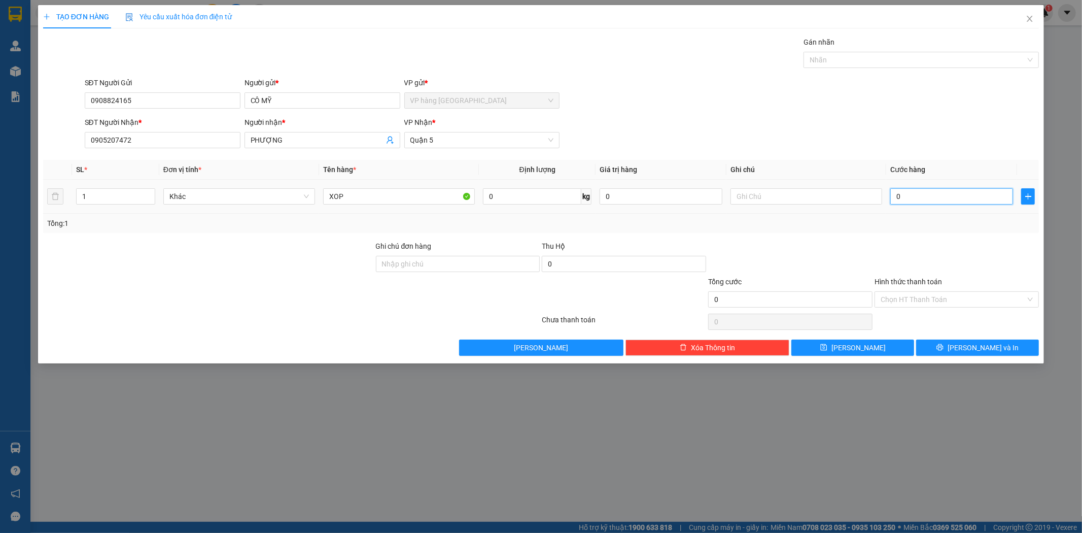
type input "06"
type input "6"
type input "060"
type input "60"
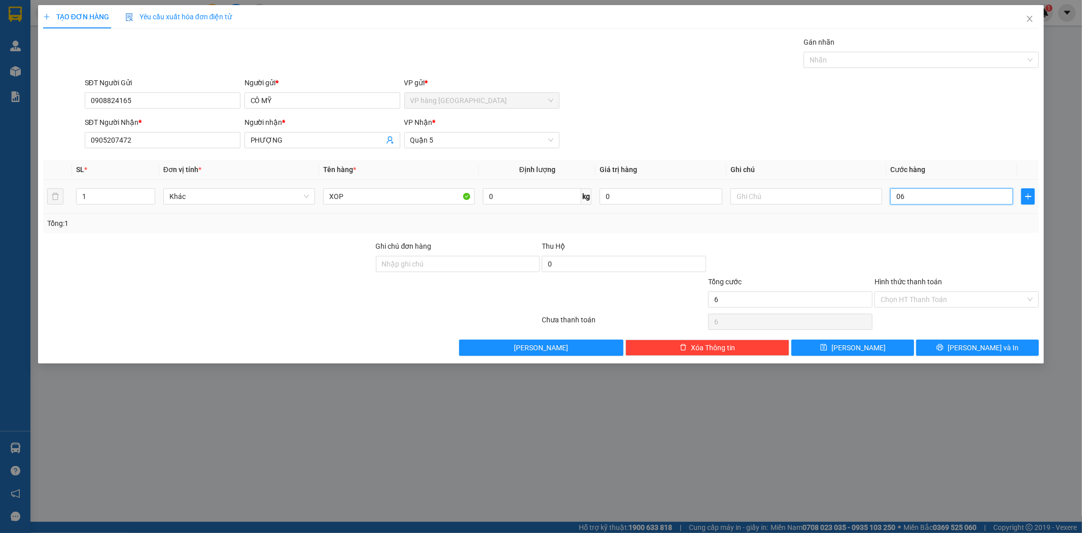
type input "60"
type input "60.000"
click at [171, 141] on input "0905207472" at bounding box center [163, 140] width 156 height 16
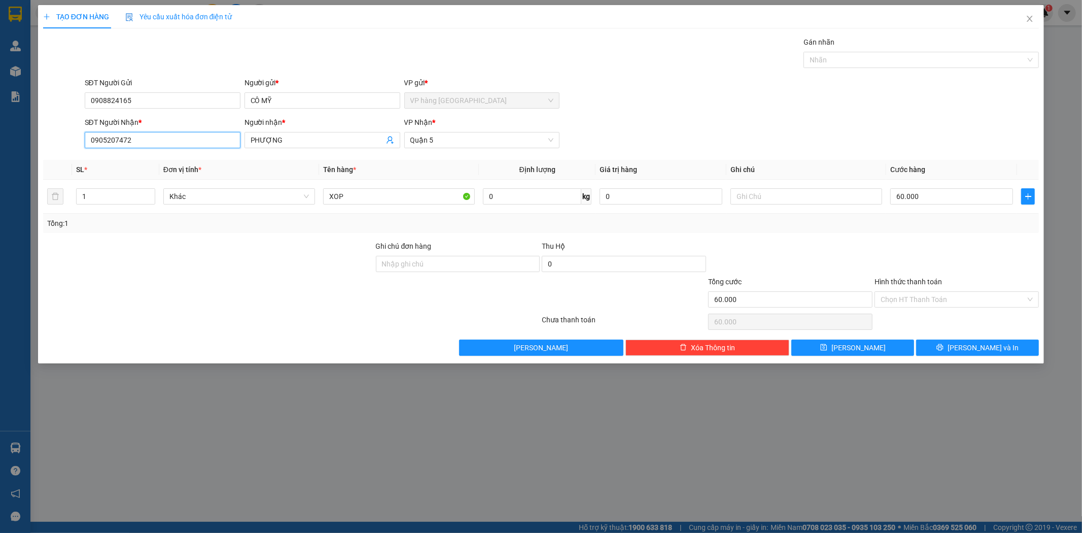
click at [171, 141] on input "0905207472" at bounding box center [163, 140] width 156 height 16
click at [795, 198] on input "text" at bounding box center [806, 196] width 152 height 16
paste input "GTN80 155/20/7 NGUYỄN THÁI SƠN P4 GÒ VẤP"
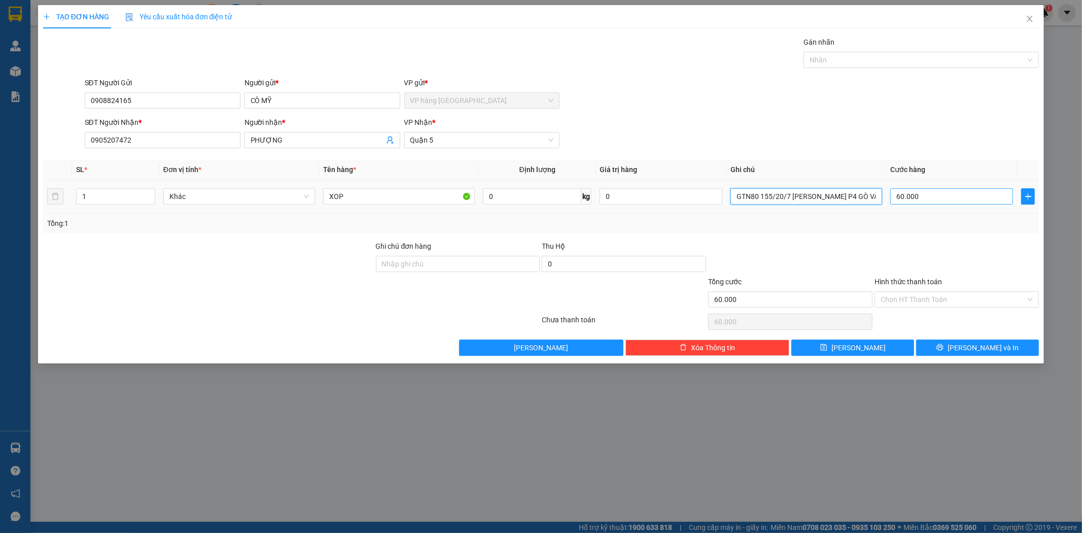
scroll to position [0, 14]
type input "GTN80 155/20/7 NGUYỄN THÁI SƠN P4 GÒ VẤP"
drag, startPoint x: 849, startPoint y: 117, endPoint x: 386, endPoint y: 208, distance: 471.5
click at [846, 117] on div "SĐT Người Nhận * 0905207472 Người nhận * PHƯỢNG VP Nhận * Quận 5" at bounding box center [562, 135] width 959 height 36
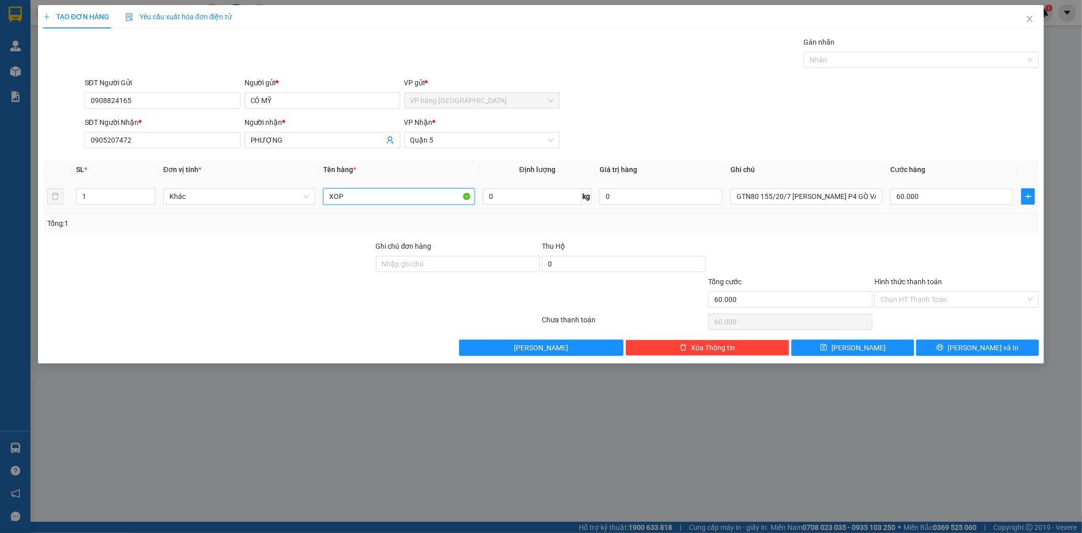
click at [385, 189] on input "XOP" at bounding box center [399, 196] width 152 height 16
type input "KIỆN XỐP"
click at [967, 301] on input "Hình thức thanh toán" at bounding box center [952, 299] width 145 height 15
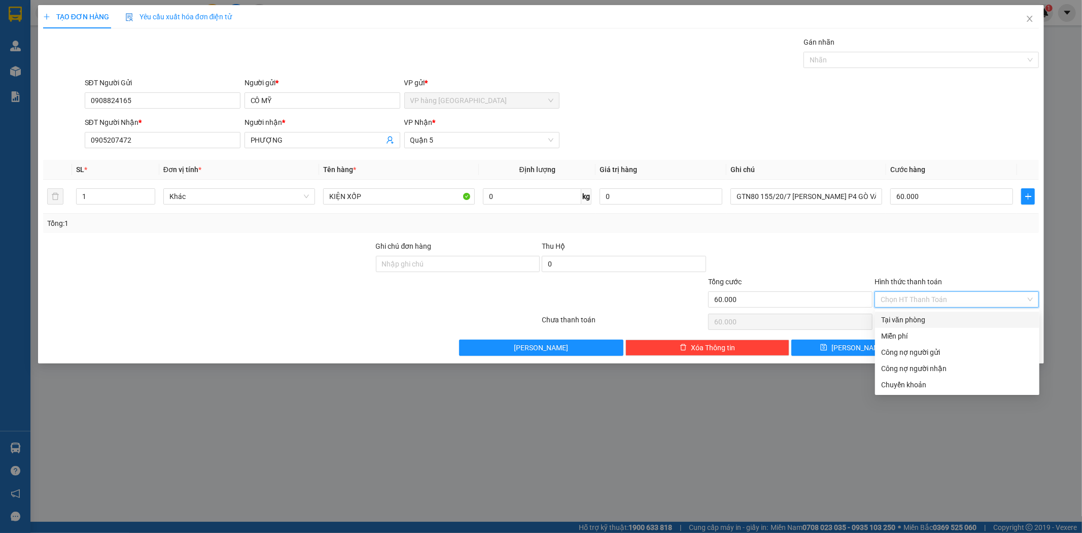
click at [954, 315] on div "Tại văn phòng" at bounding box center [957, 319] width 152 height 11
type input "0"
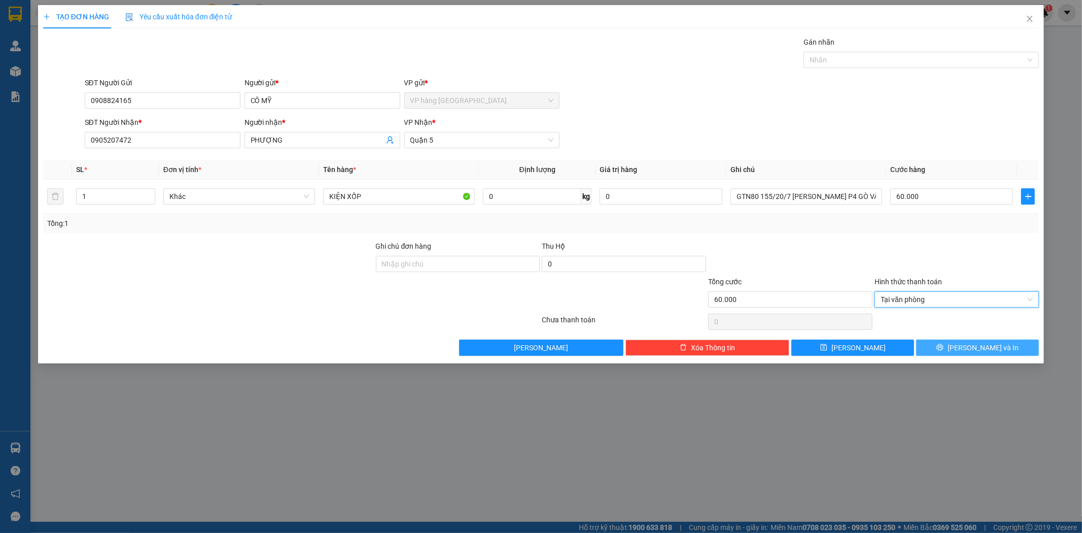
click at [994, 342] on span "[PERSON_NAME] và In" at bounding box center [982, 347] width 71 height 11
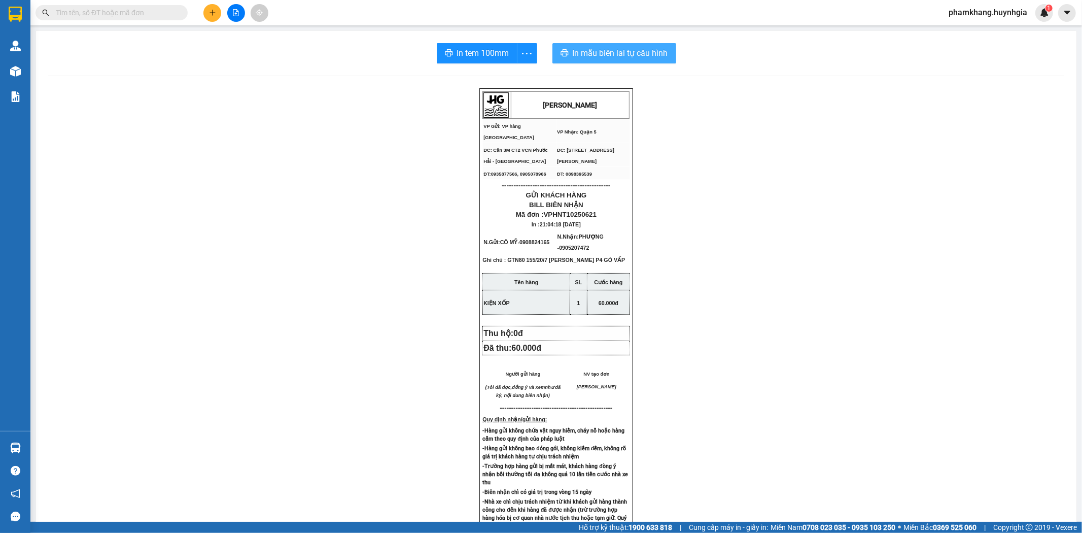
click at [626, 51] on span "In mẫu biên lai tự cấu hình" at bounding box center [620, 53] width 95 height 13
click at [471, 59] on span "In tem 100mm" at bounding box center [483, 53] width 52 height 13
click at [210, 11] on icon "plus" at bounding box center [212, 12] width 7 height 7
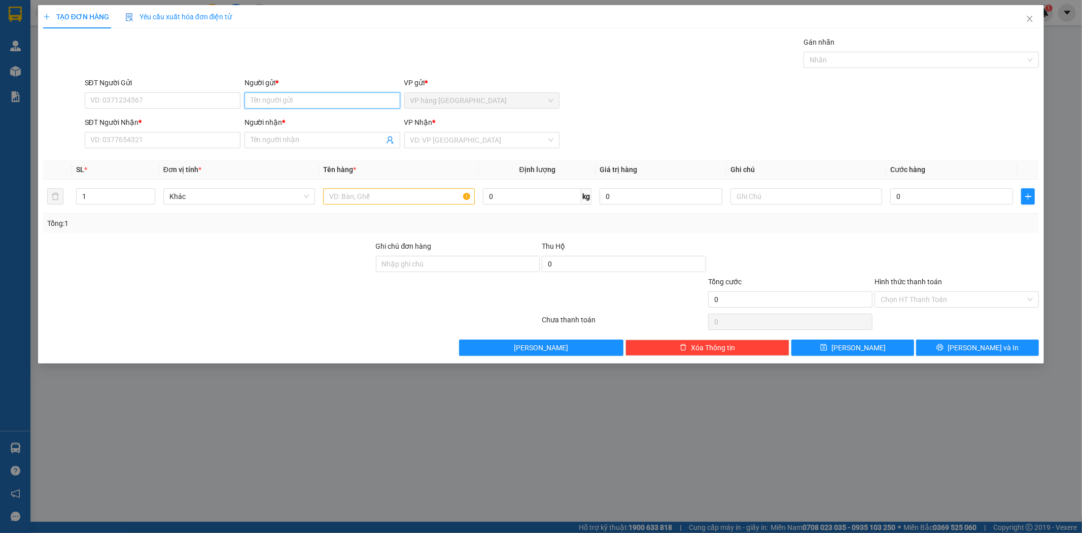
click at [257, 103] on input "Người gửi *" at bounding box center [322, 100] width 156 height 16
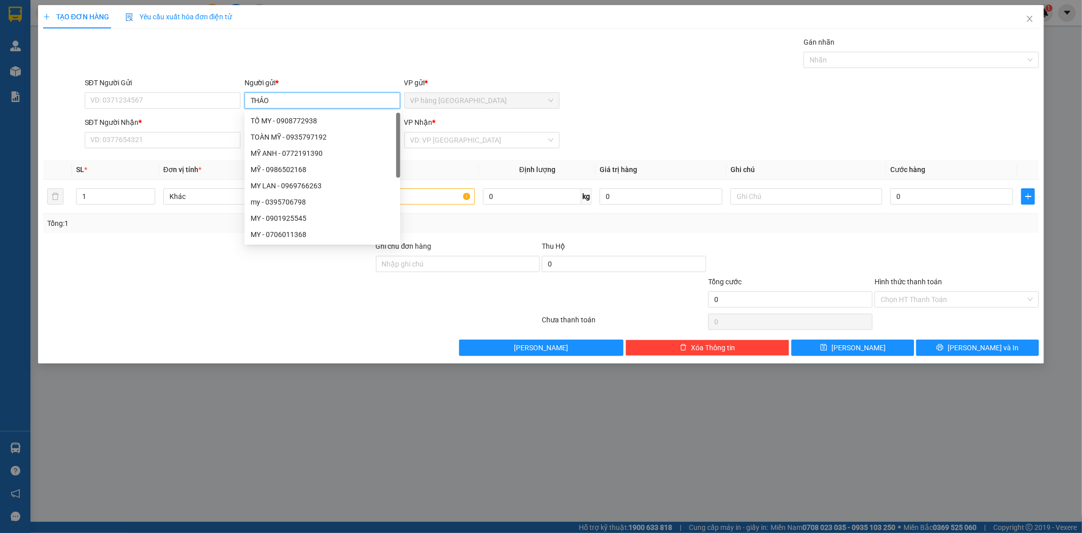
type input "THẢO"
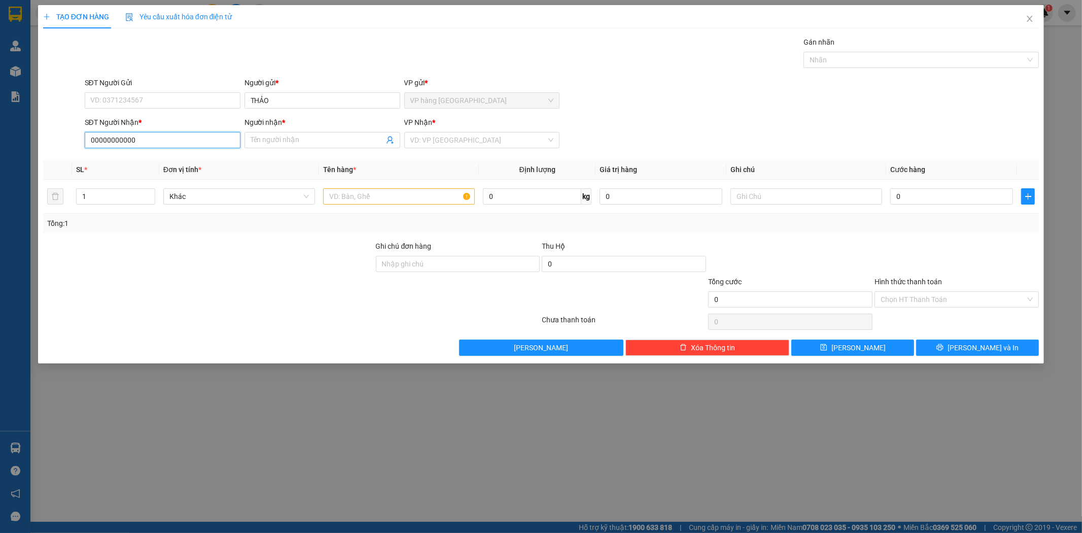
type input "00000000000"
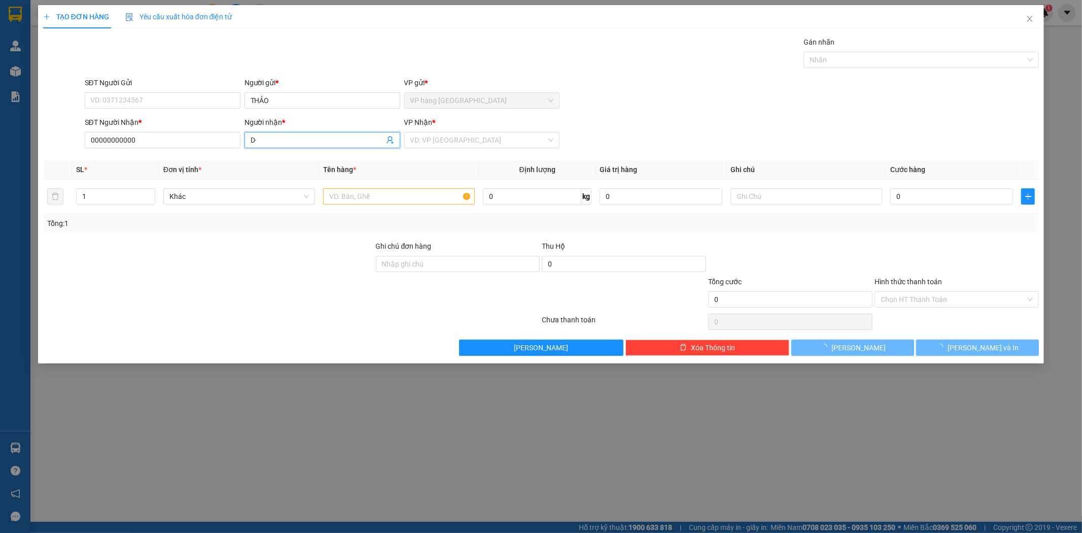
type input "D"
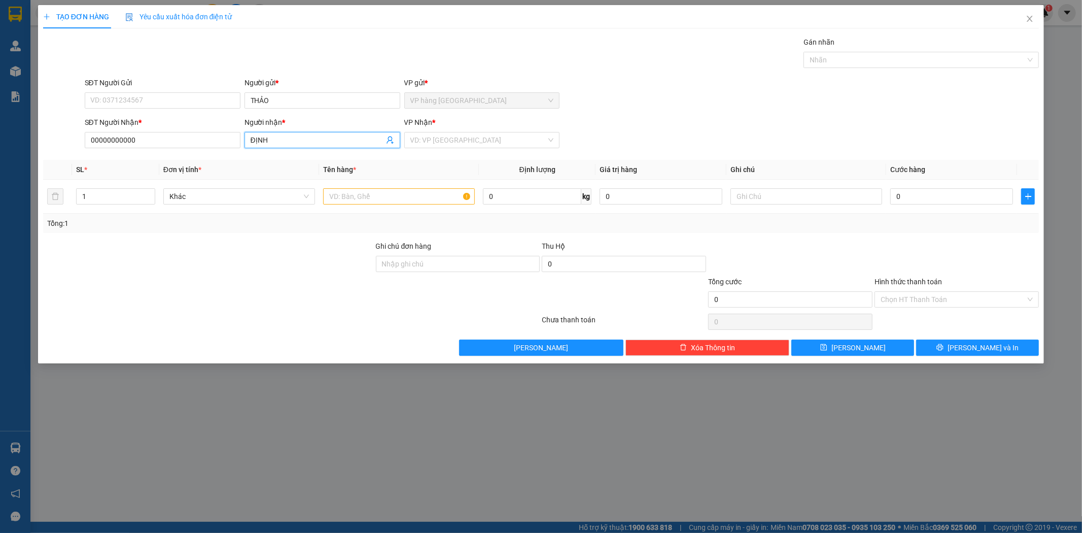
type input "ĐỊNH"
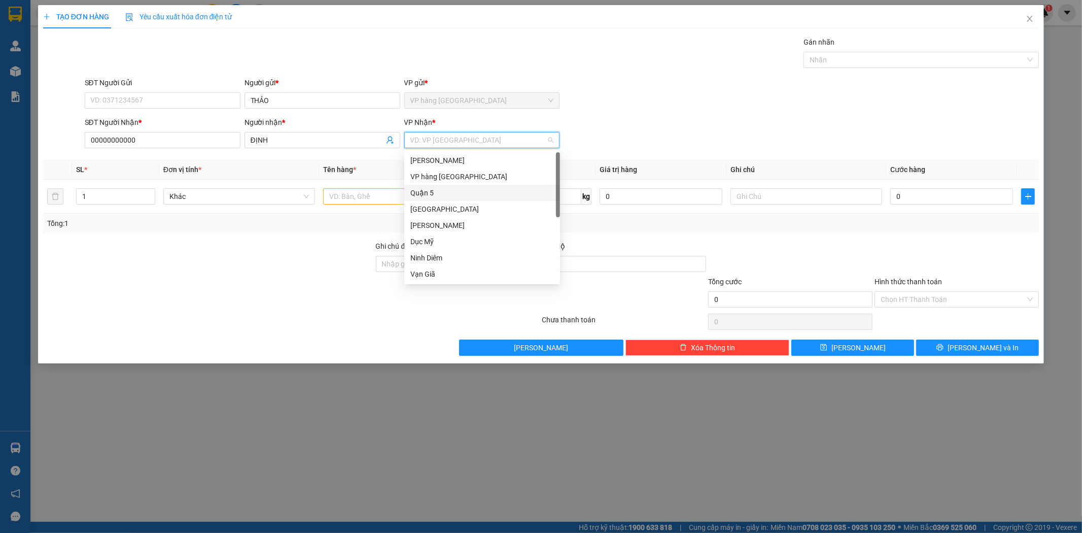
click at [501, 187] on div "Quận 5" at bounding box center [482, 192] width 144 height 11
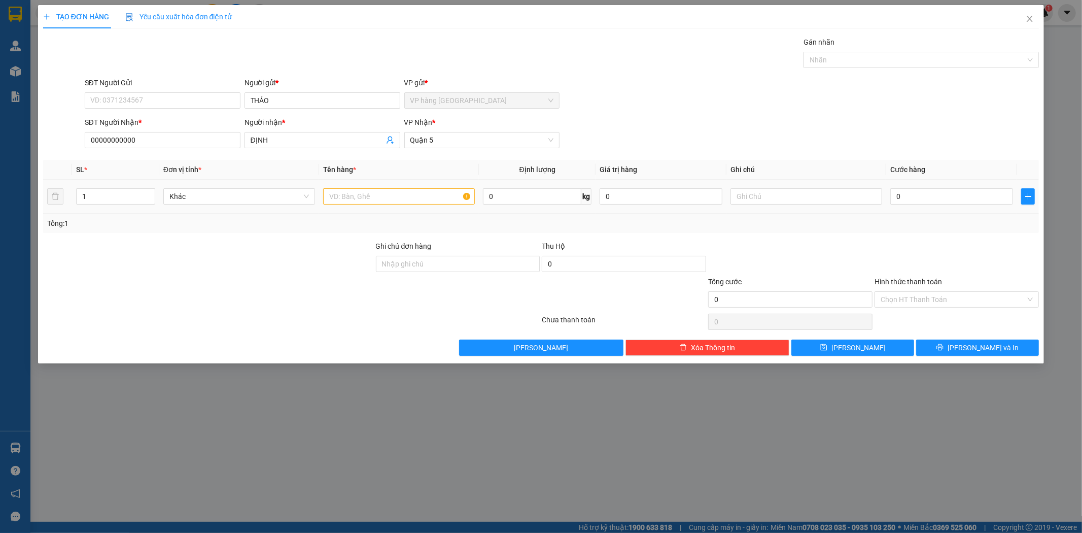
drag, startPoint x: 504, startPoint y: 179, endPoint x: 511, endPoint y: 177, distance: 7.1
drag, startPoint x: 511, startPoint y: 177, endPoint x: 411, endPoint y: 192, distance: 101.1
click at [411, 192] on input "text" at bounding box center [399, 196] width 152 height 16
click at [409, 193] on input "text" at bounding box center [399, 196] width 152 height 16
type input "[GEOGRAPHIC_DATA]"
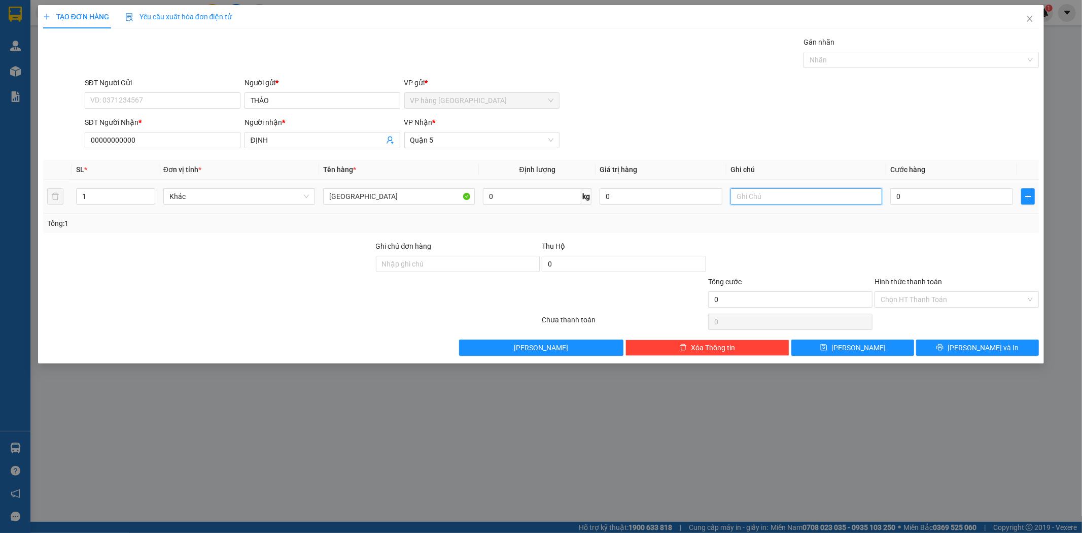
click at [757, 197] on input "text" at bounding box center [806, 196] width 152 height 16
type input "GTN 70"
type input "5"
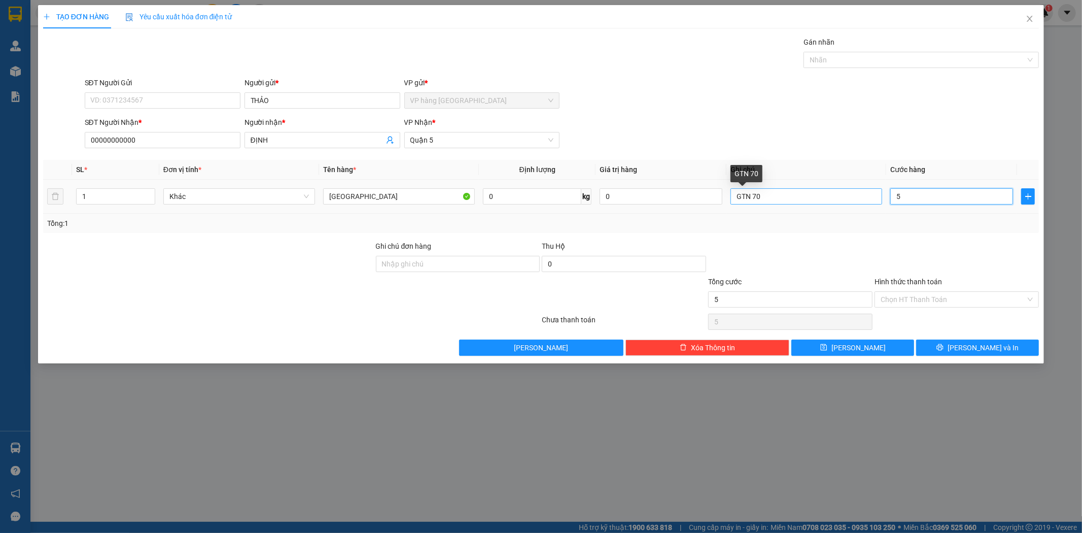
type input "50"
type input "50.000"
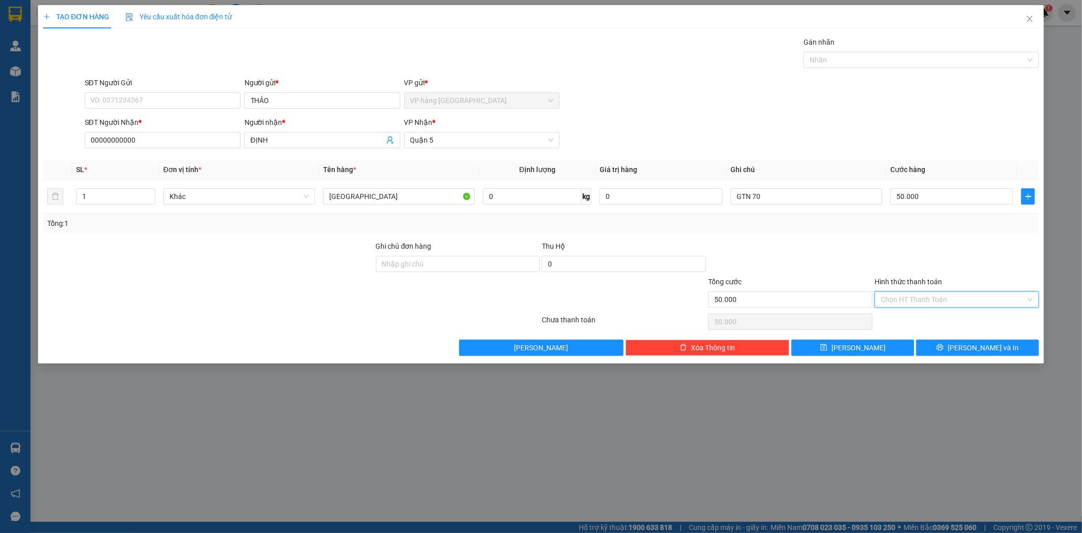
click at [954, 302] on input "Hình thức thanh toán" at bounding box center [952, 299] width 145 height 15
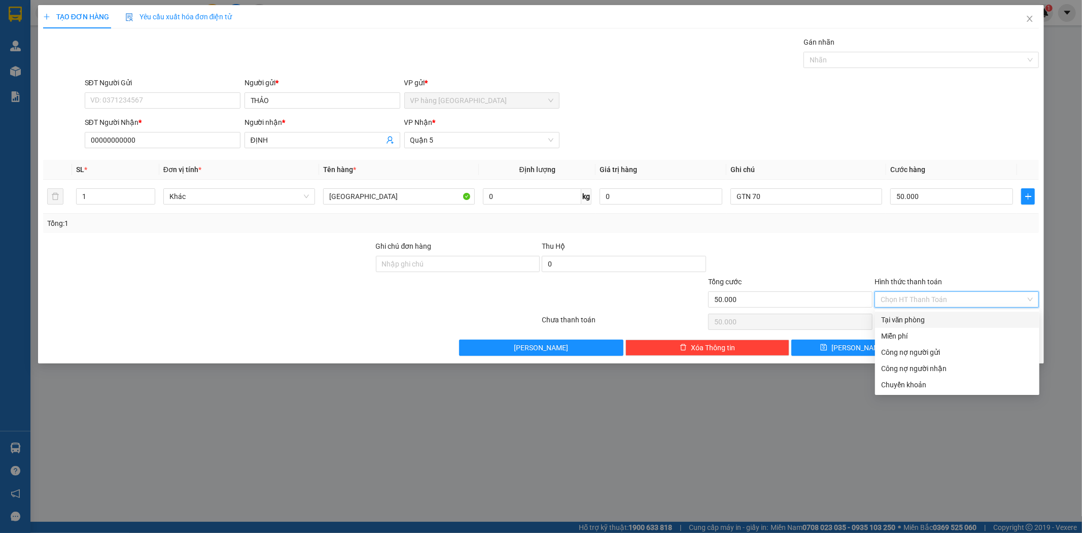
click at [950, 320] on div "Tại văn phòng" at bounding box center [957, 319] width 152 height 11
type input "0"
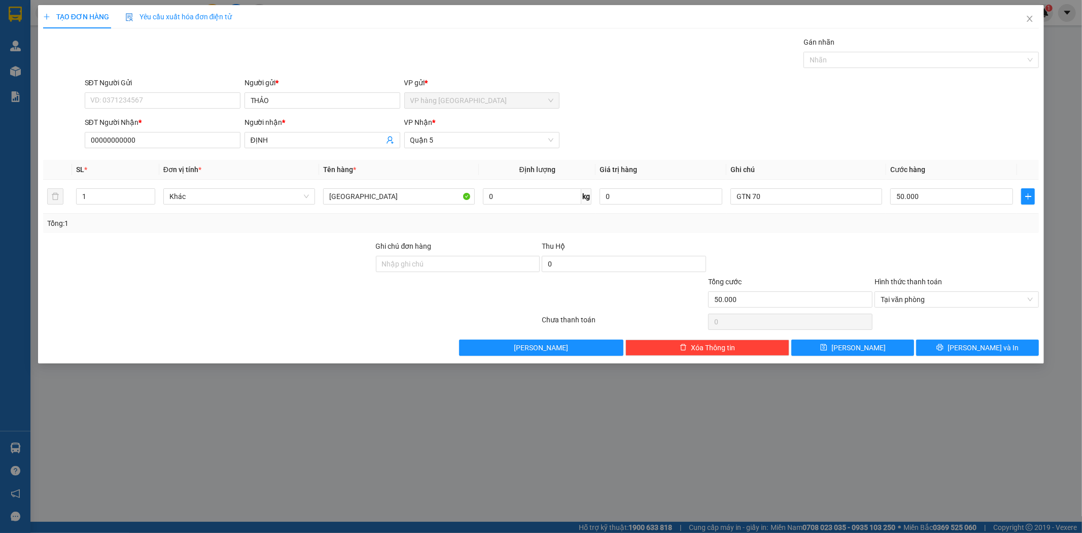
click at [971, 338] on div "Transit Pickup Surcharge Ids Transit Deliver Surcharge Ids Transit Deliver Surc…" at bounding box center [541, 196] width 996 height 319
click at [972, 342] on span "[PERSON_NAME] và In" at bounding box center [982, 347] width 71 height 11
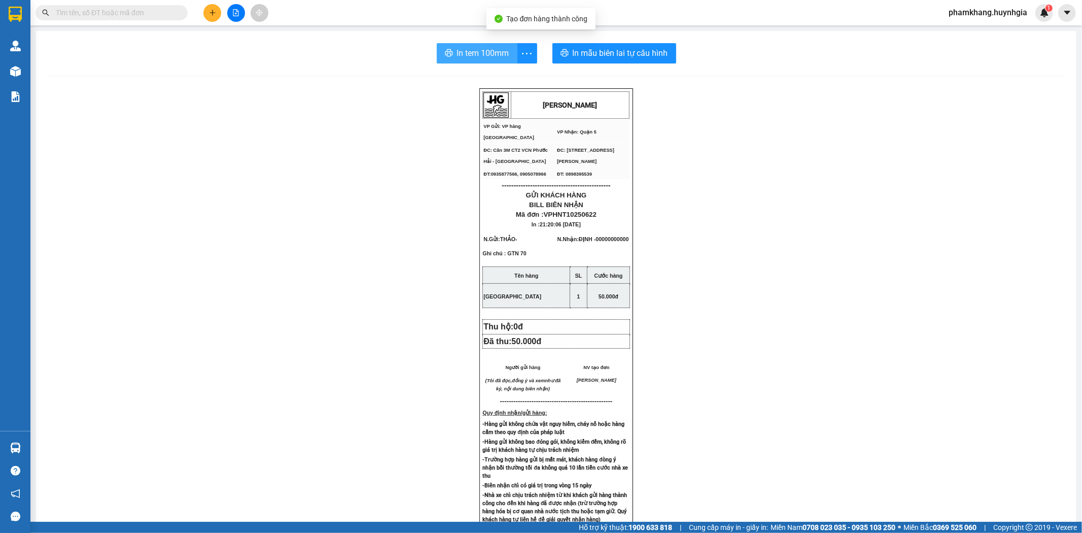
click at [480, 57] on span "In tem 100mm" at bounding box center [483, 53] width 52 height 13
click at [209, 12] on icon "plus" at bounding box center [212, 12] width 7 height 7
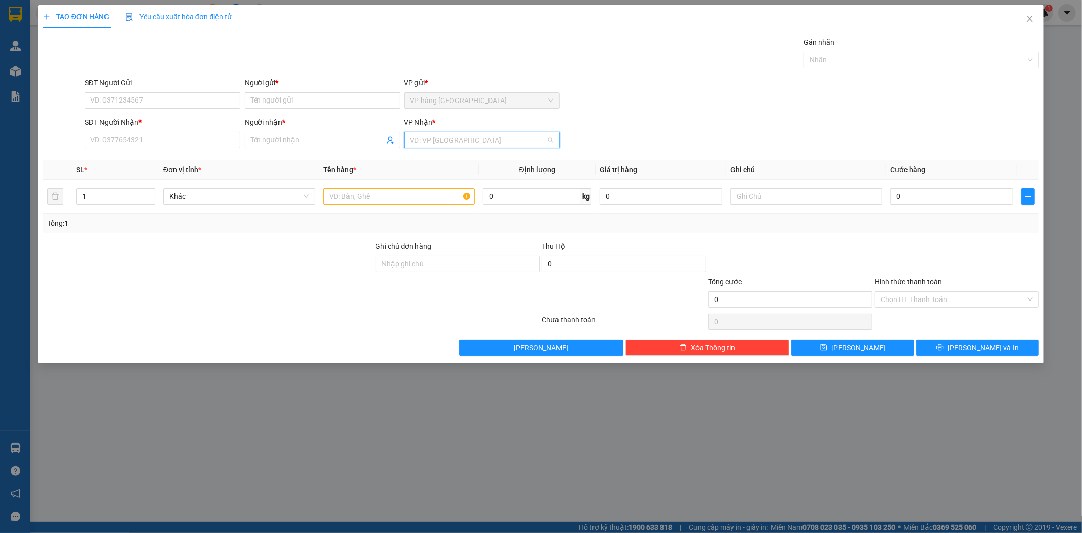
click at [532, 134] on input "search" at bounding box center [478, 139] width 136 height 15
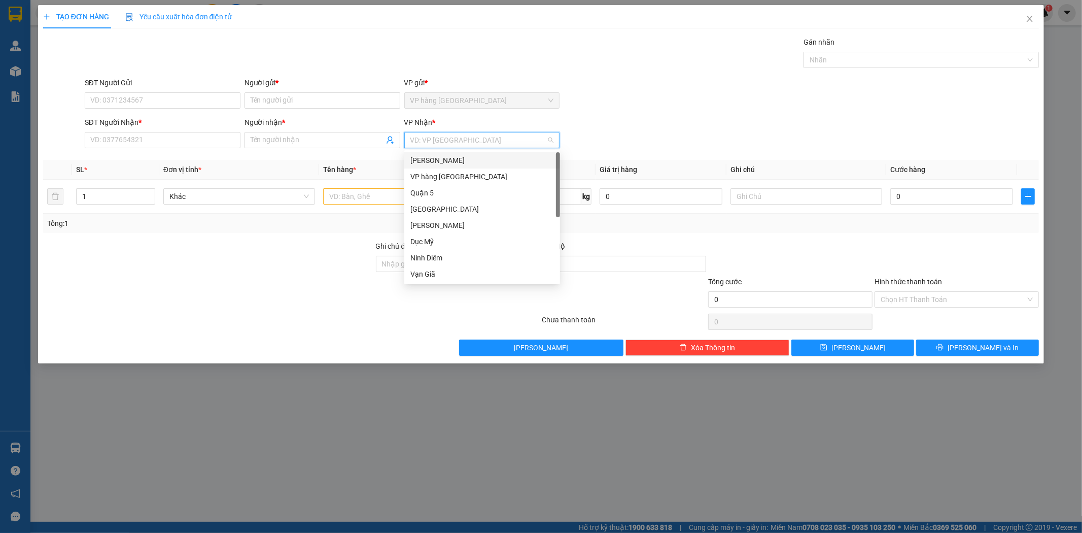
click at [506, 155] on div "[PERSON_NAME]" at bounding box center [482, 160] width 144 height 11
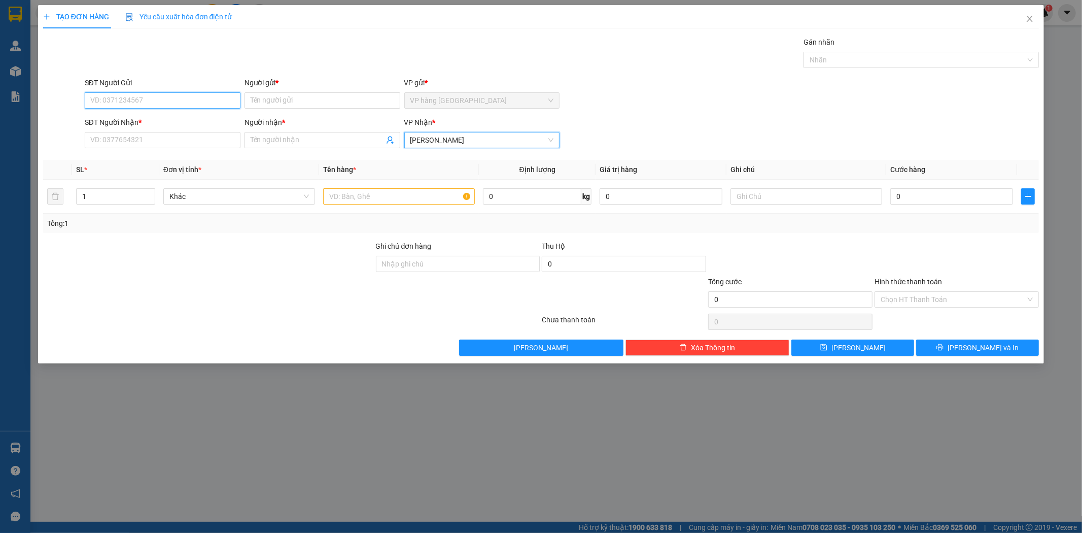
click at [185, 102] on input "SĐT Người Gửi" at bounding box center [163, 100] width 156 height 16
type input "0944813640"
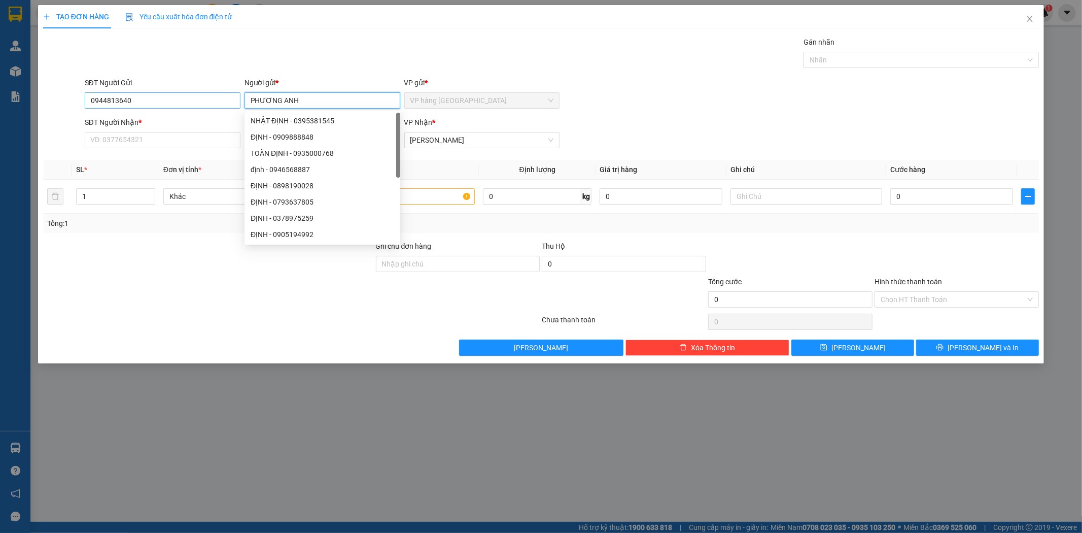
type input "PHƯƠNG ANH"
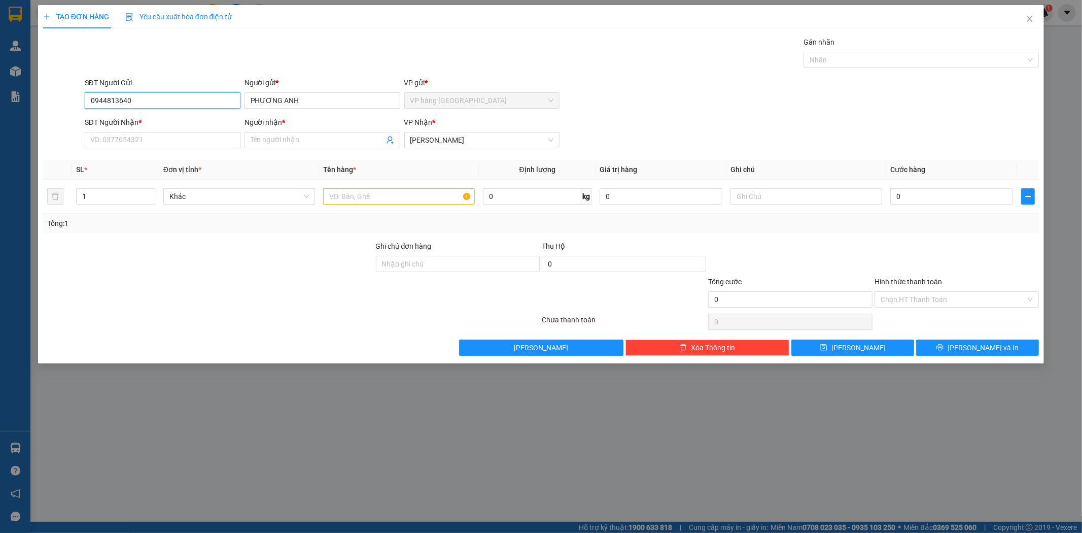
click at [181, 94] on input "0944813640" at bounding box center [163, 100] width 156 height 16
click at [144, 147] on input "SĐT Người Nhận *" at bounding box center [163, 140] width 156 height 16
paste input "0944813640"
type input "0944813640"
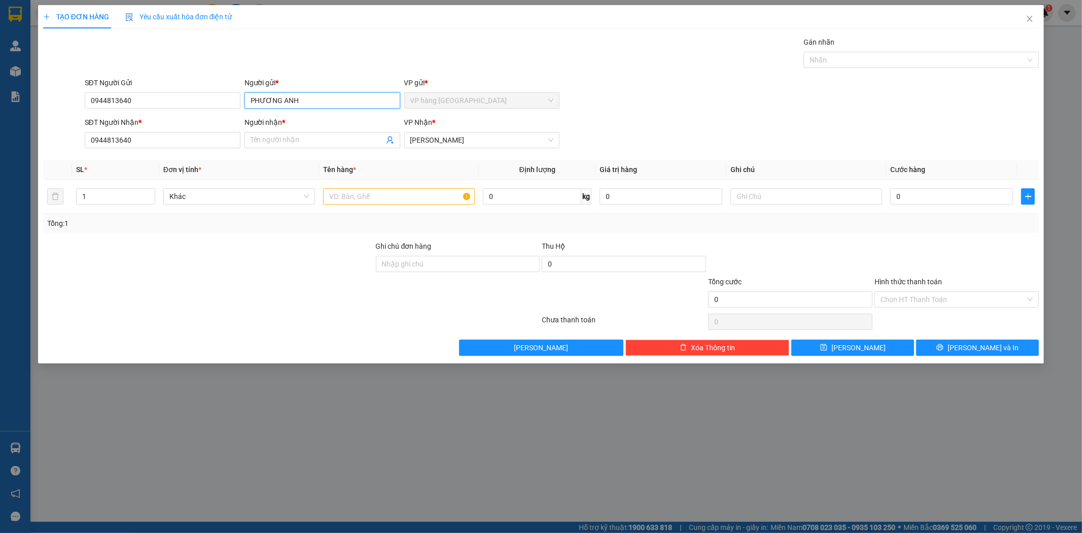
click at [290, 102] on input "PHƯƠNG ANH" at bounding box center [322, 100] width 156 height 16
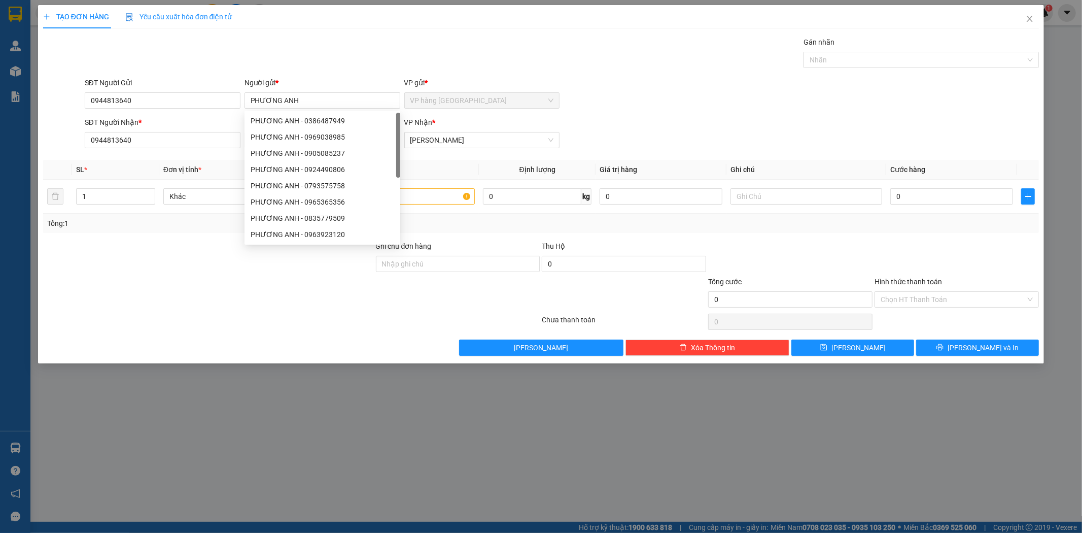
click at [303, 46] on div "Gán nhãn Nhãn" at bounding box center [562, 55] width 959 height 36
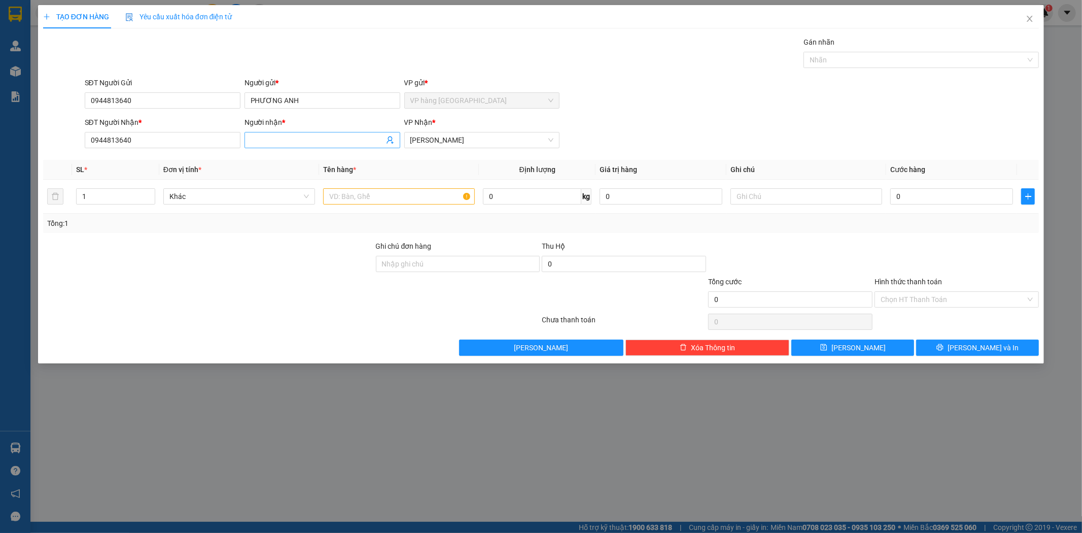
click at [279, 138] on input "Người nhận *" at bounding box center [317, 139] width 133 height 11
paste input "PHƯƠNG ANH"
type input "PHƯƠNG ANH"
click at [402, 193] on input "text" at bounding box center [399, 196] width 152 height 16
type input "GÓI"
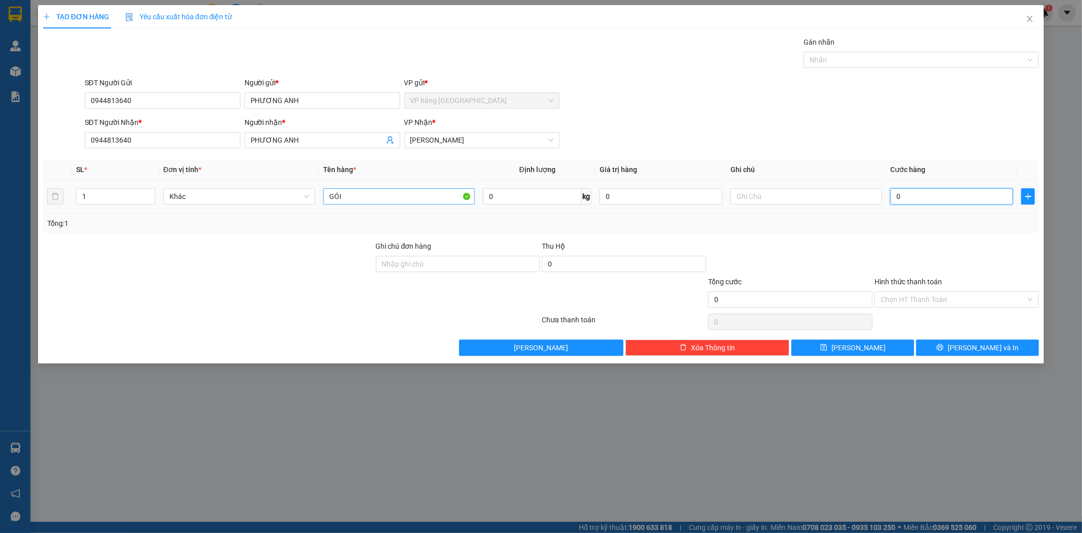
type input "2"
type input "20"
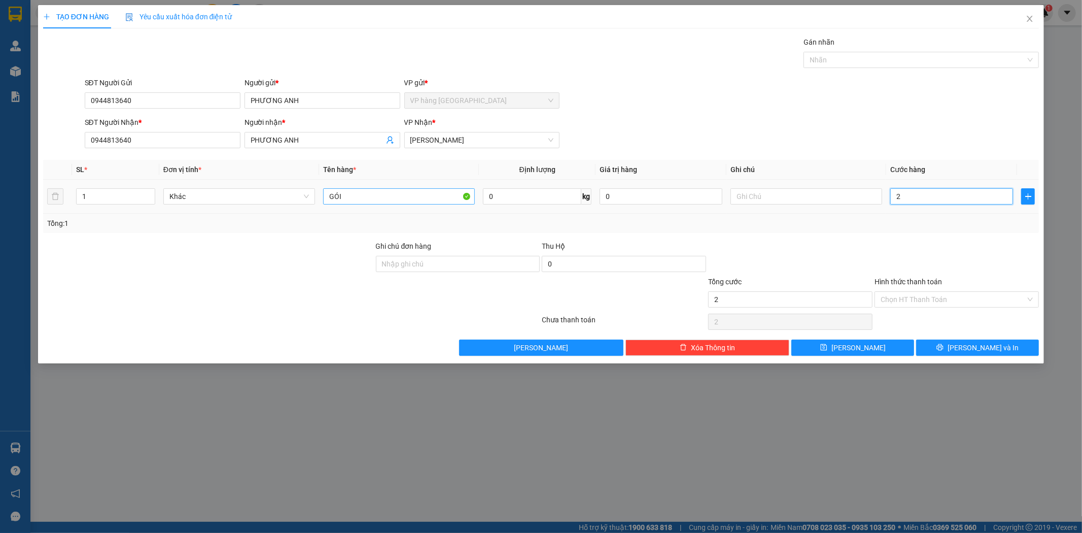
type input "20"
type input "20.000"
click at [757, 132] on div "SĐT Người Nhận * 0944813640 Người nhận * PHƯƠNG ANH VP Nhận * Phạm Ngũ Lão" at bounding box center [562, 135] width 959 height 36
click at [957, 296] on input "Hình thức thanh toán" at bounding box center [952, 299] width 145 height 15
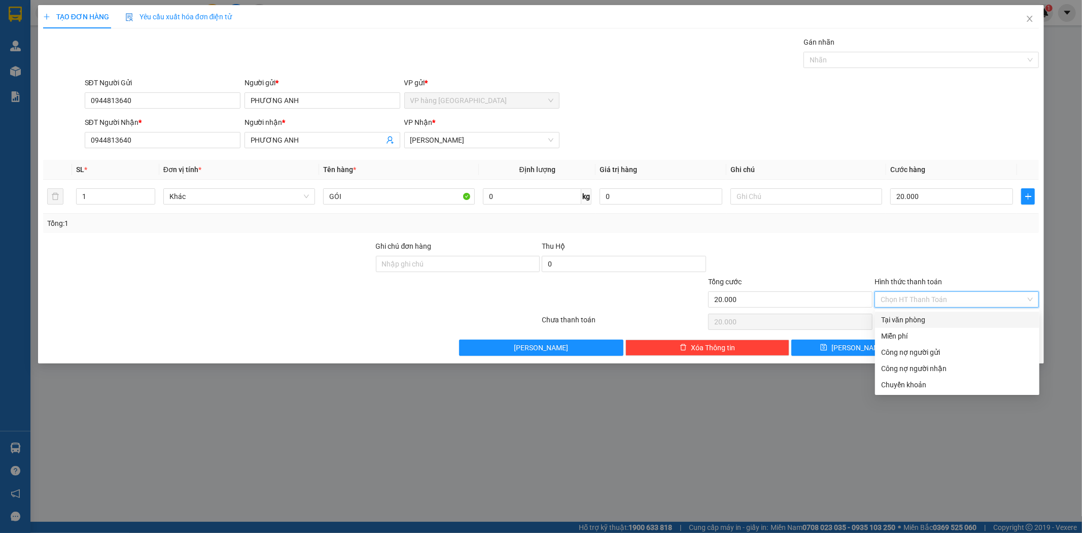
click at [950, 323] on div "Tại văn phòng" at bounding box center [957, 319] width 152 height 11
type input "0"
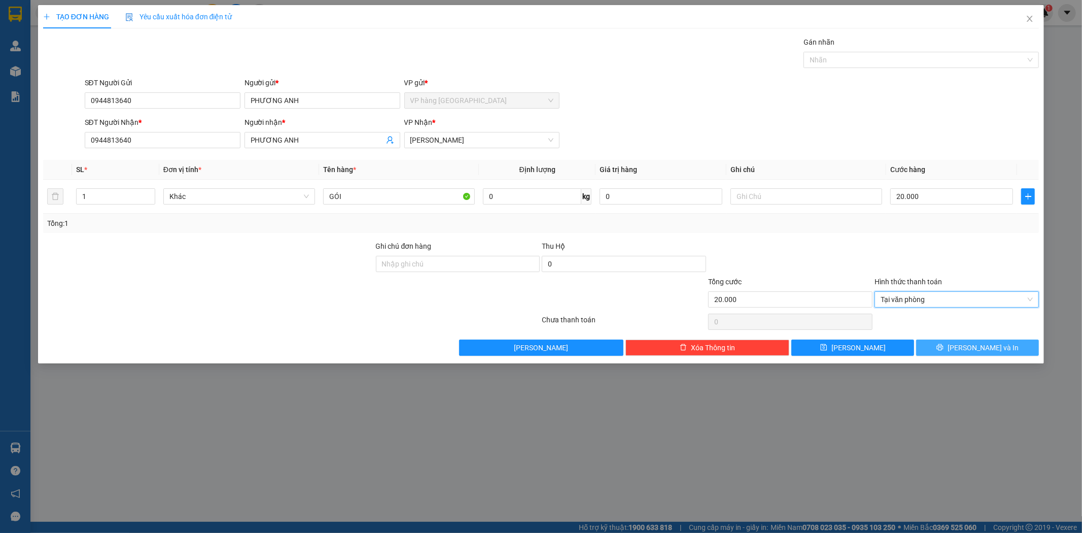
click at [985, 348] on span "[PERSON_NAME] và In" at bounding box center [982, 347] width 71 height 11
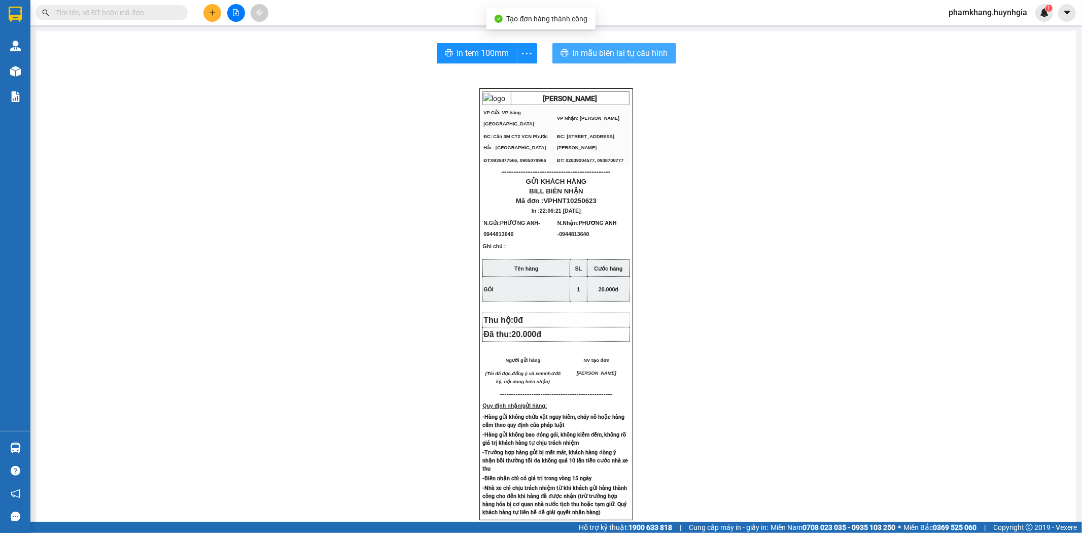
click at [618, 51] on span "In mẫu biên lai tự cấu hình" at bounding box center [620, 53] width 95 height 13
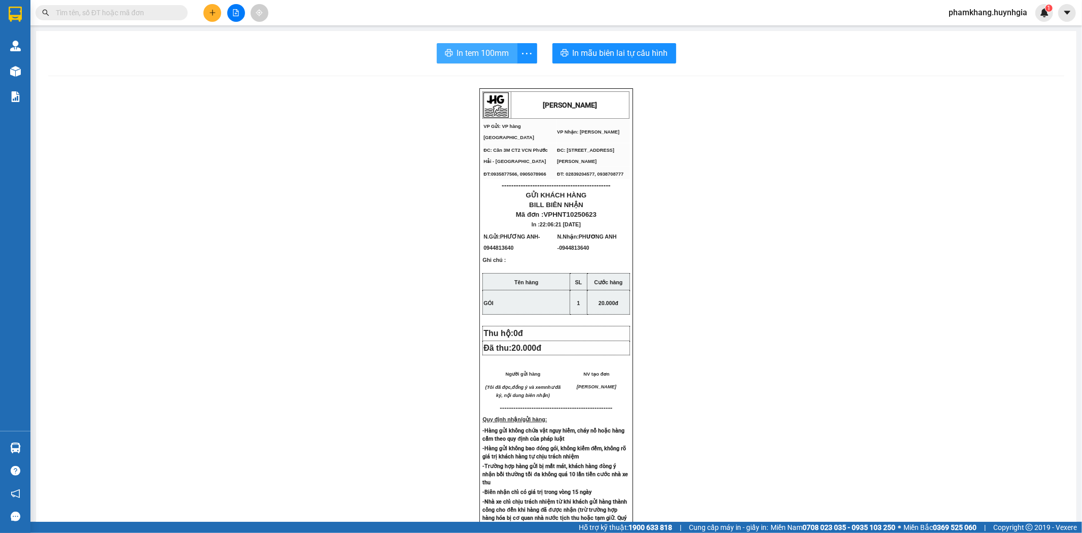
click at [502, 58] on span "In tem 100mm" at bounding box center [483, 53] width 52 height 13
